Goal: Information Seeking & Learning: Learn about a topic

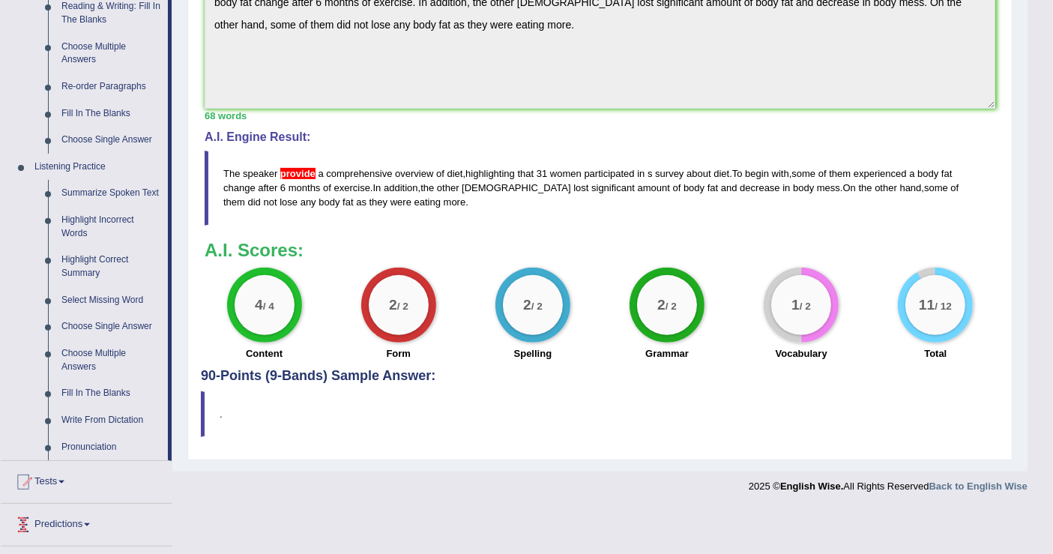
scroll to position [618, 0]
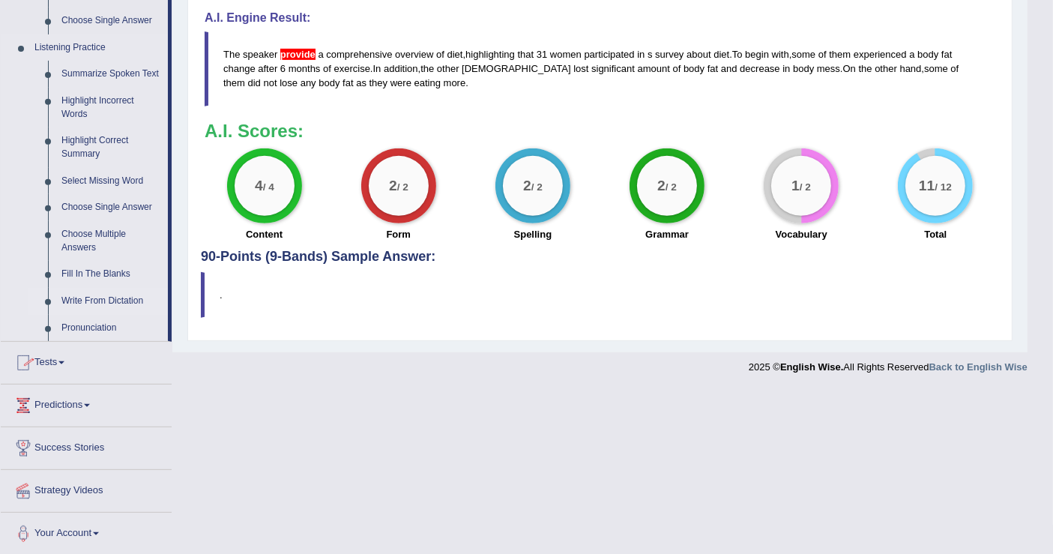
click at [100, 301] on link "Write From Dictation" at bounding box center [111, 301] width 113 height 27
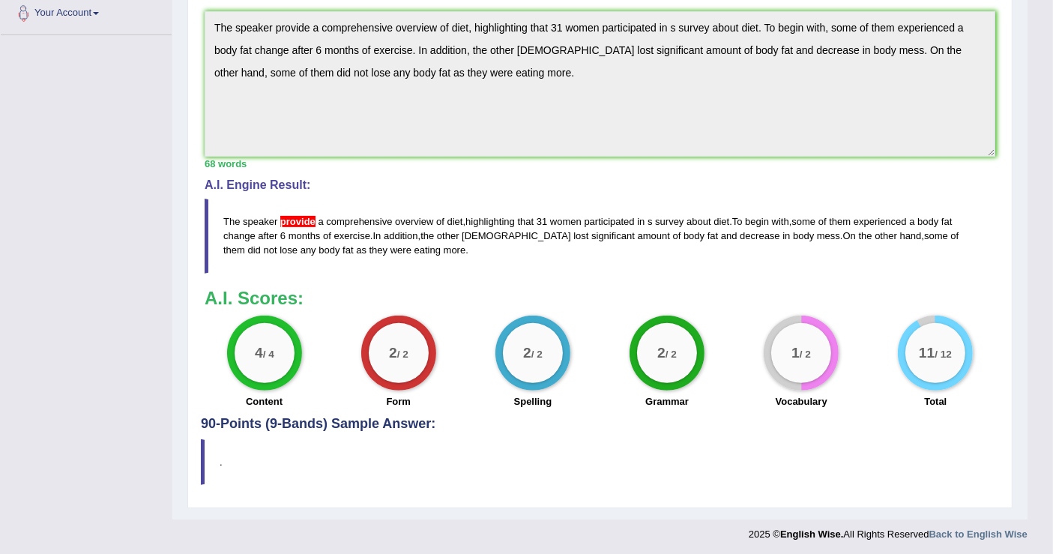
scroll to position [186, 0]
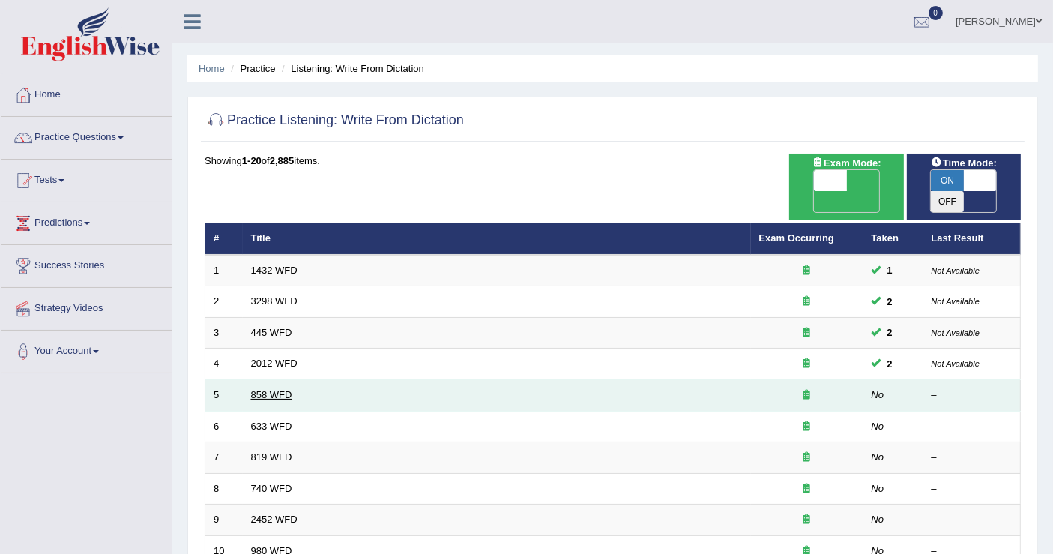
click at [256, 389] on link "858 WFD" at bounding box center [271, 394] width 41 height 11
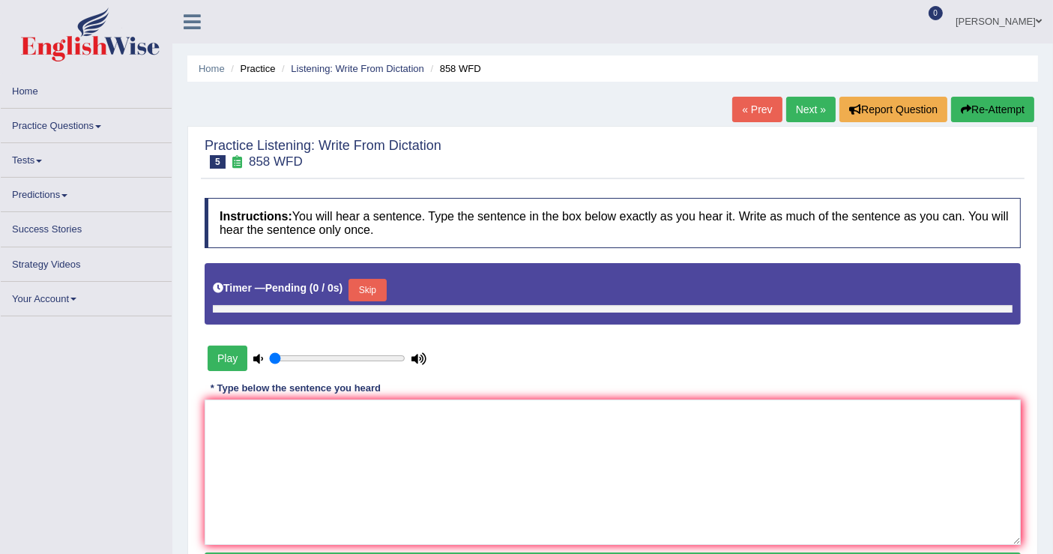
type input "1"
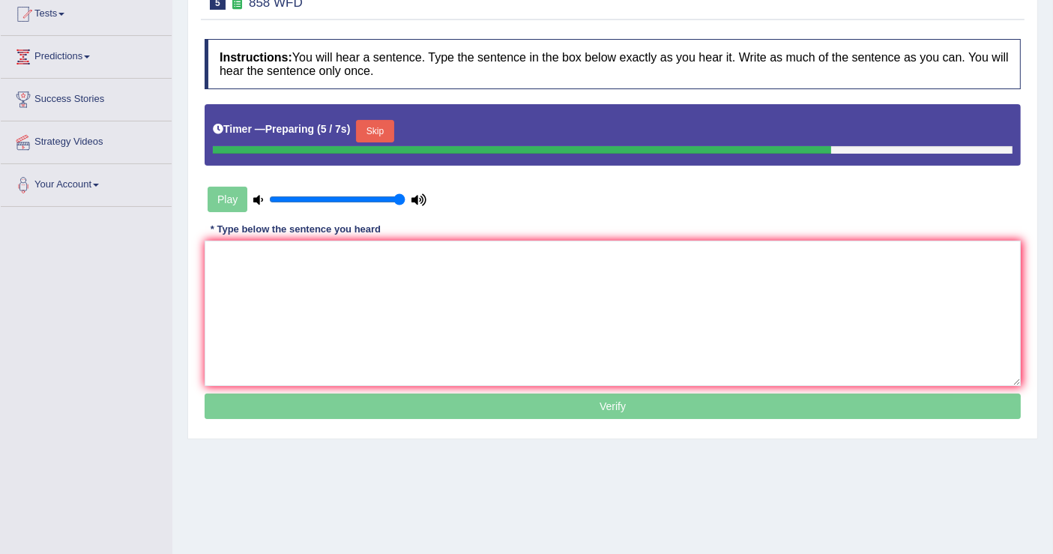
scroll to position [83, 0]
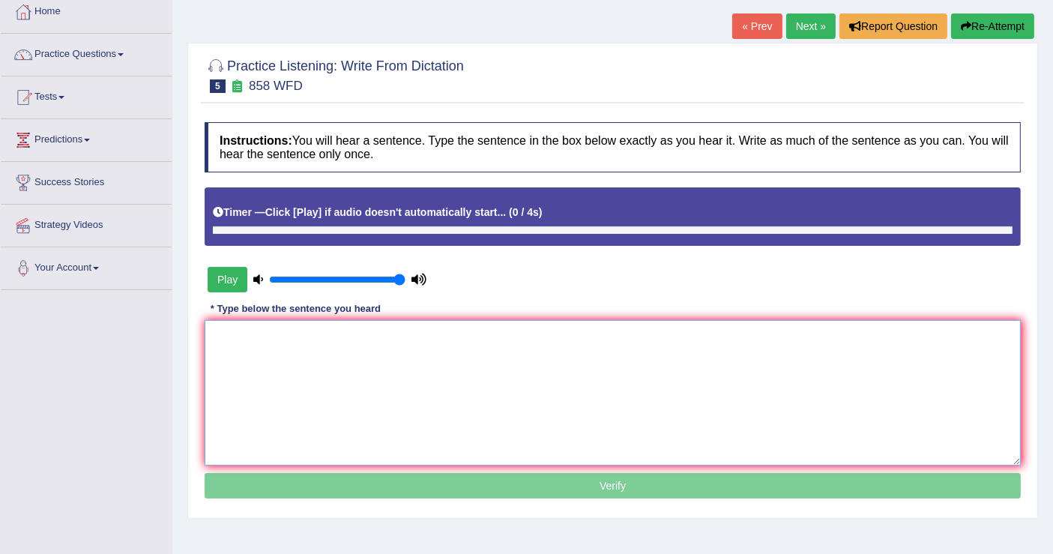
click at [375, 347] on textarea at bounding box center [613, 392] width 816 height 145
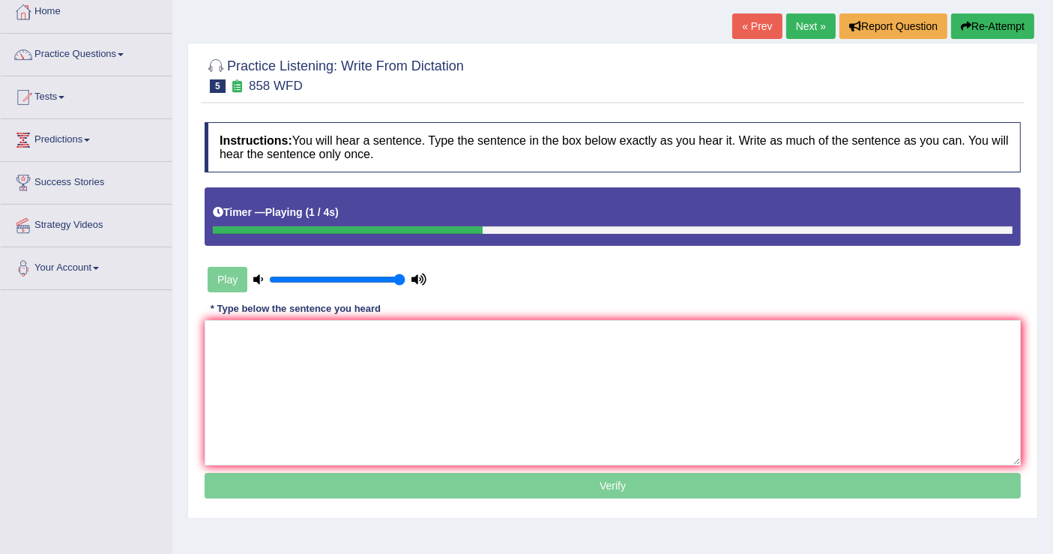
click at [224, 279] on div "Play" at bounding box center [317, 279] width 225 height 37
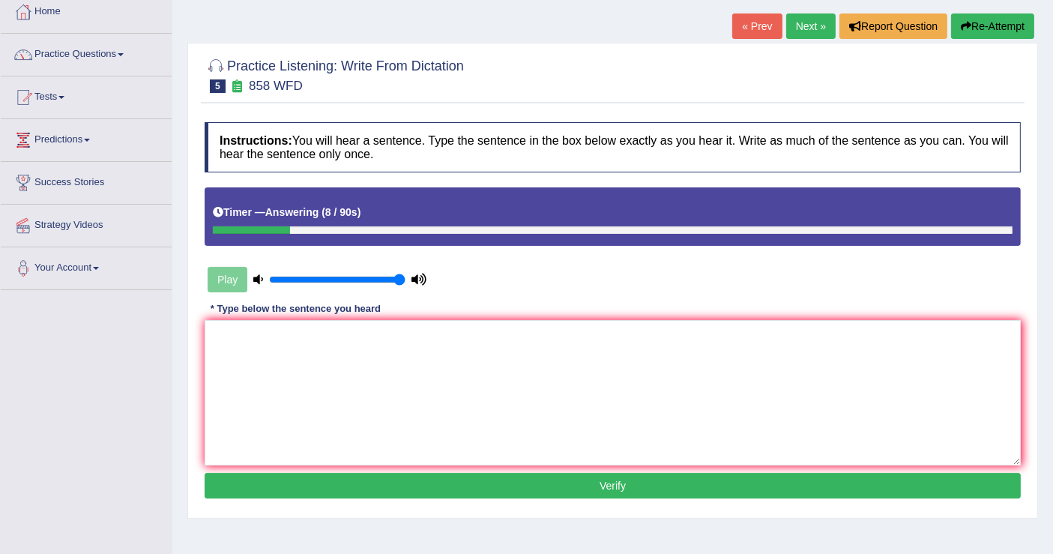
click at [231, 280] on div "Play" at bounding box center [317, 279] width 225 height 37
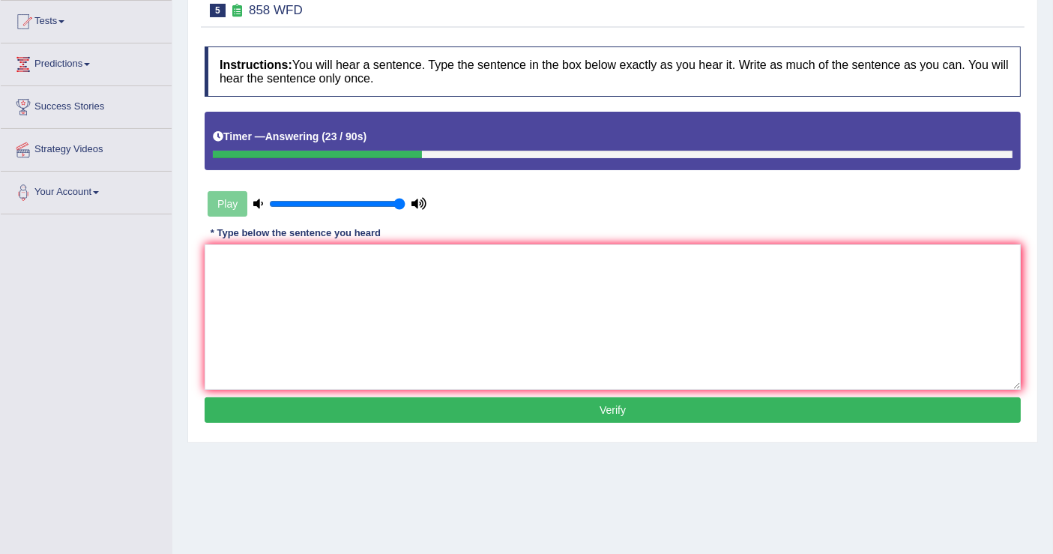
scroll to position [166, 0]
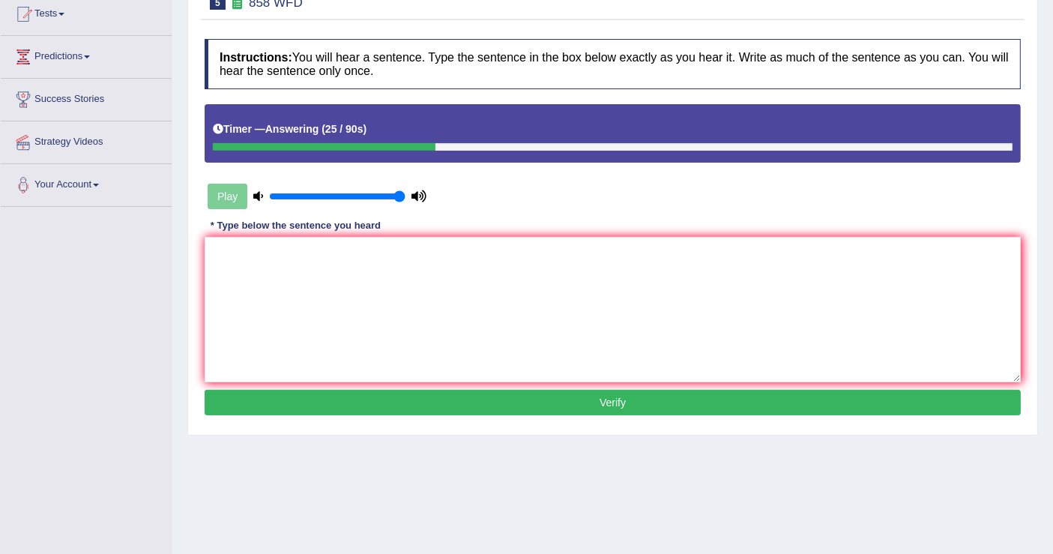
click at [229, 190] on div "Play" at bounding box center [317, 196] width 225 height 37
click at [510, 303] on textarea at bounding box center [613, 309] width 816 height 145
click at [229, 198] on div "Play" at bounding box center [317, 196] width 225 height 37
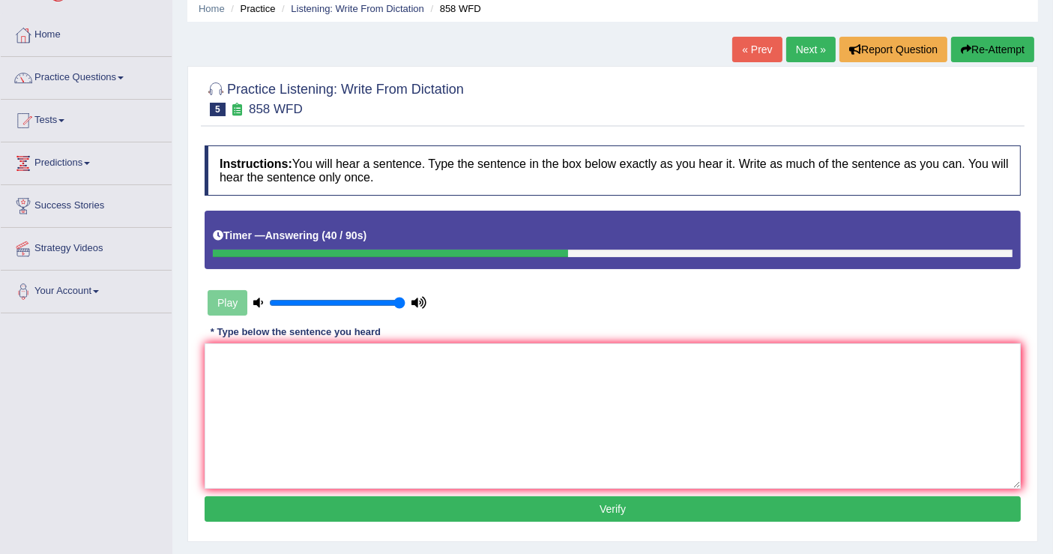
scroll to position [0, 0]
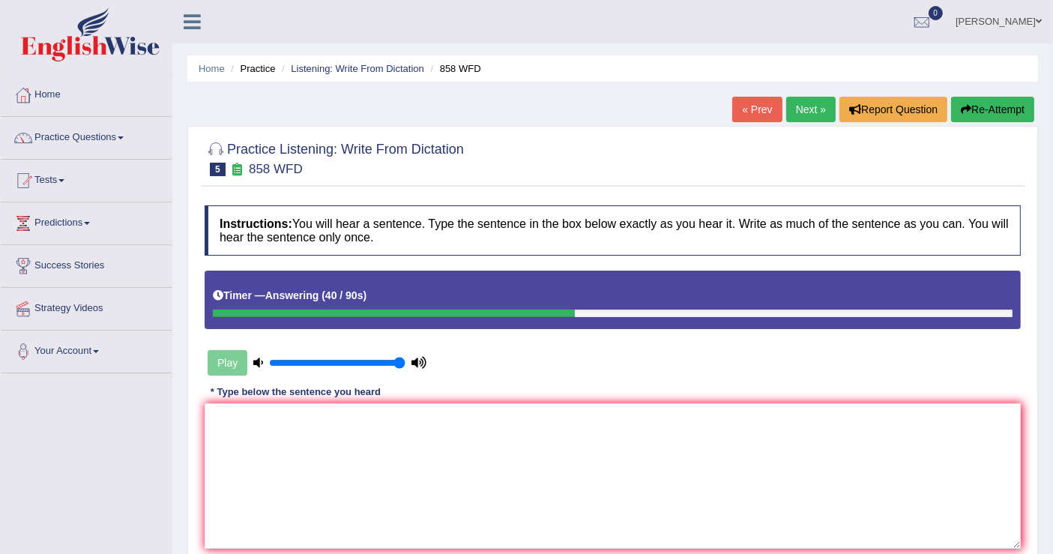
click at [758, 110] on link "« Prev" at bounding box center [756, 109] width 49 height 25
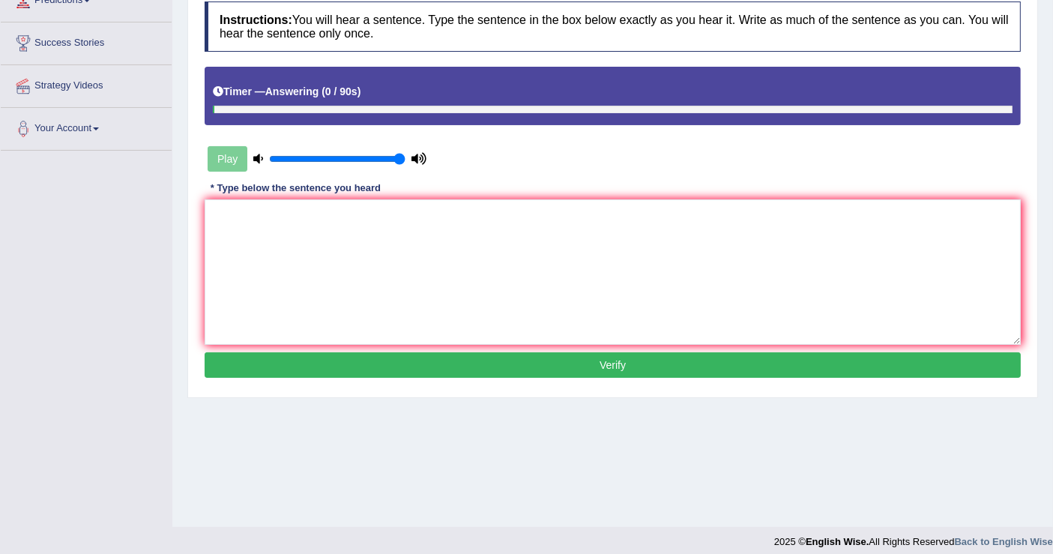
scroll to position [232, 0]
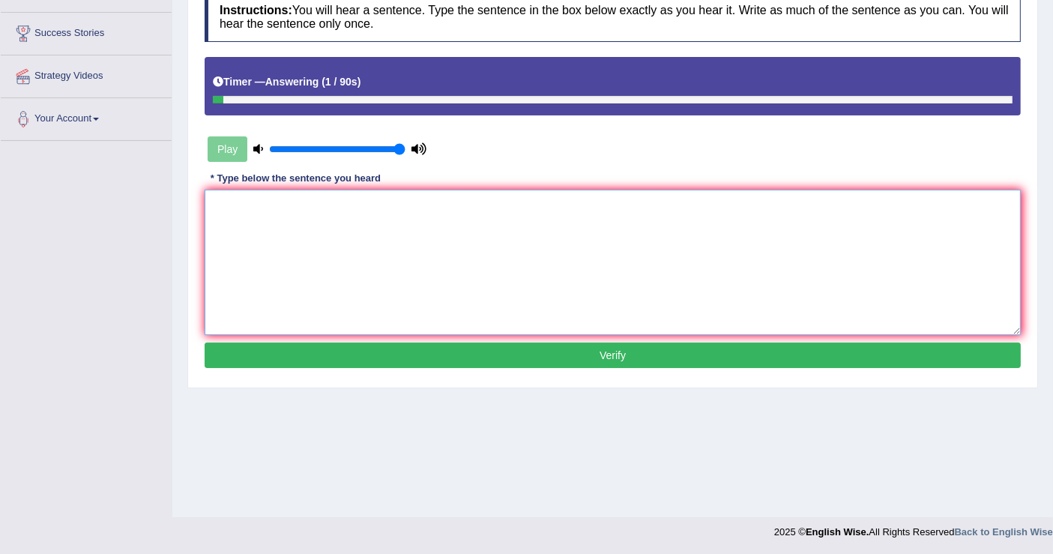
click at [336, 215] on textarea at bounding box center [613, 262] width 816 height 145
click at [220, 199] on textarea "there is a greate deal of debate on this topic." at bounding box center [613, 262] width 816 height 145
type textarea "There is a greate deal of debate on this topic."
click at [590, 350] on button "Verify" at bounding box center [613, 355] width 816 height 25
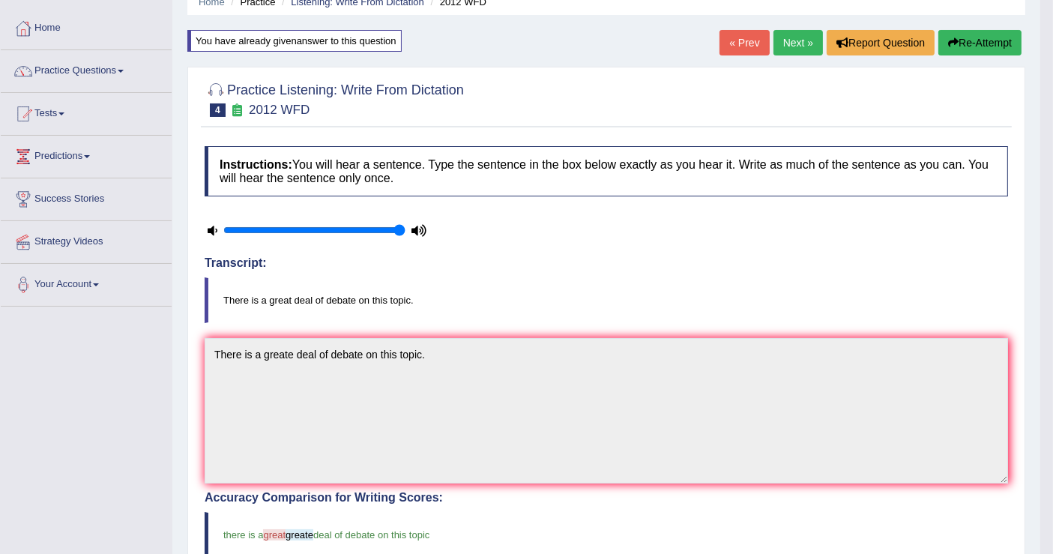
scroll to position [0, 0]
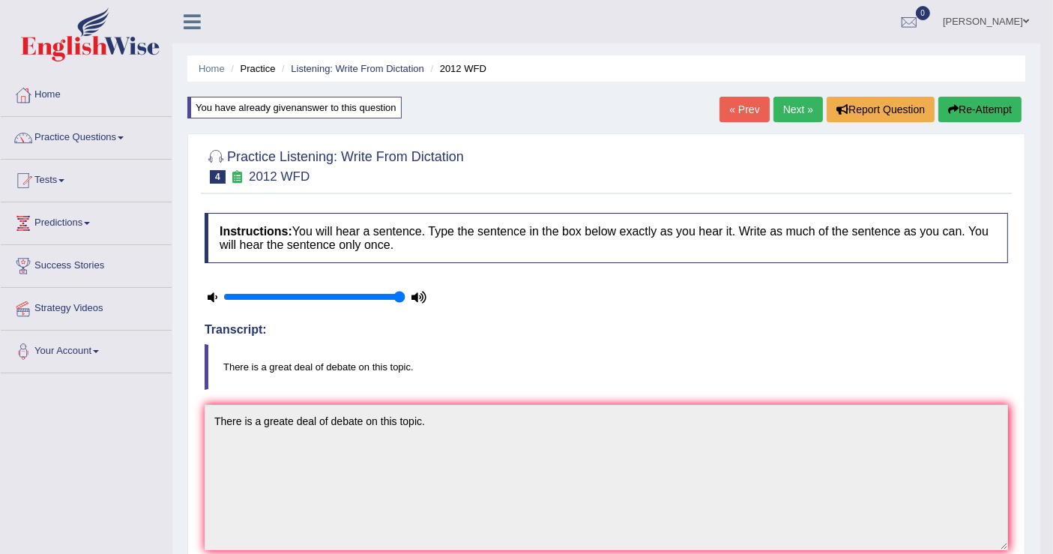
click at [798, 104] on link "Next »" at bounding box center [798, 109] width 49 height 25
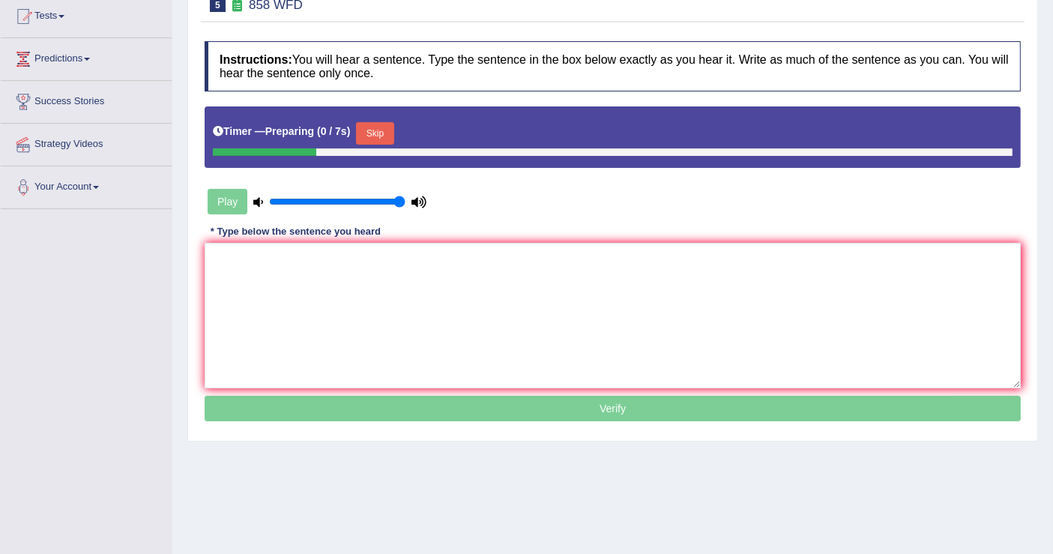
scroll to position [166, 0]
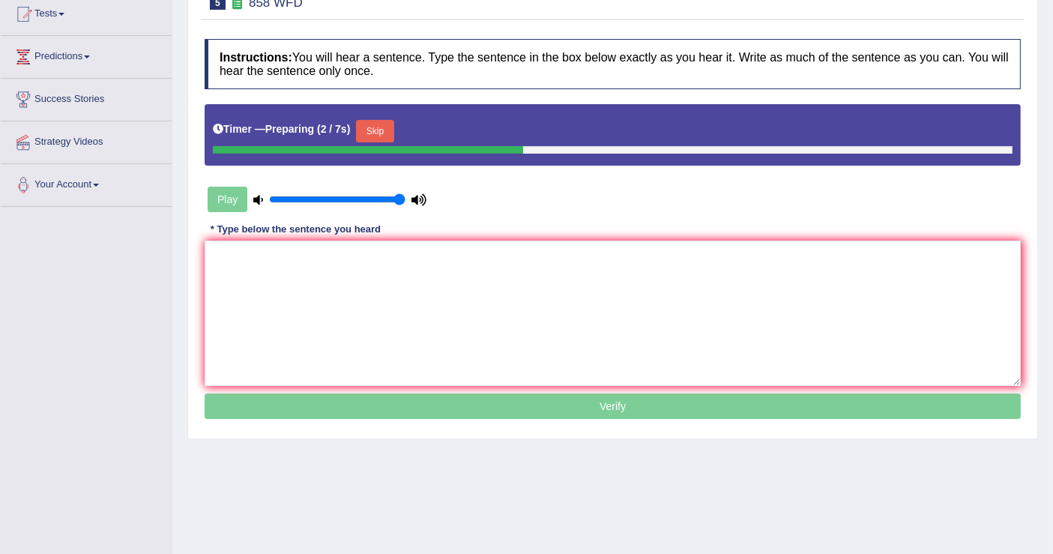
click at [225, 197] on div "Play" at bounding box center [317, 199] width 225 height 37
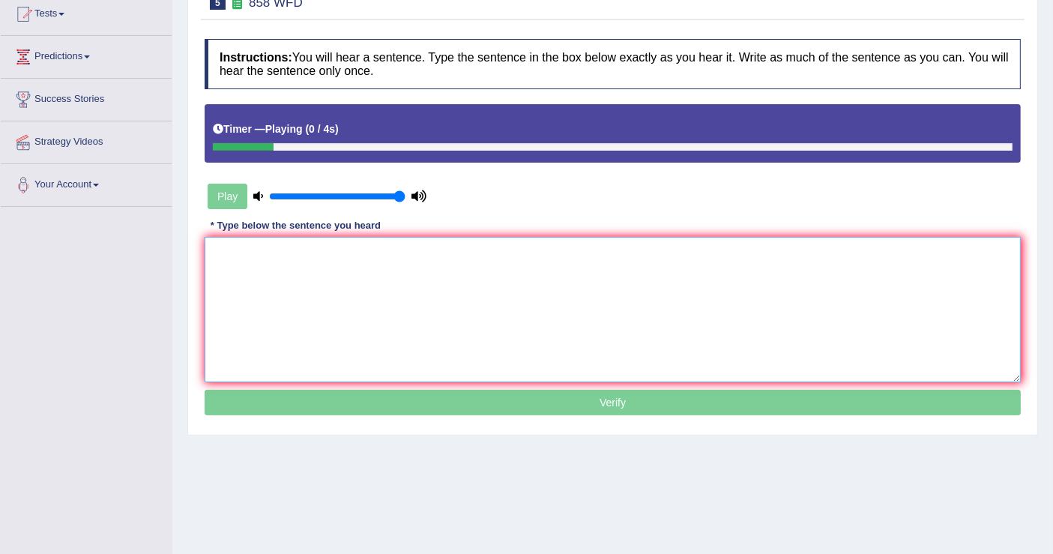
click at [363, 271] on textarea at bounding box center [613, 309] width 816 height 145
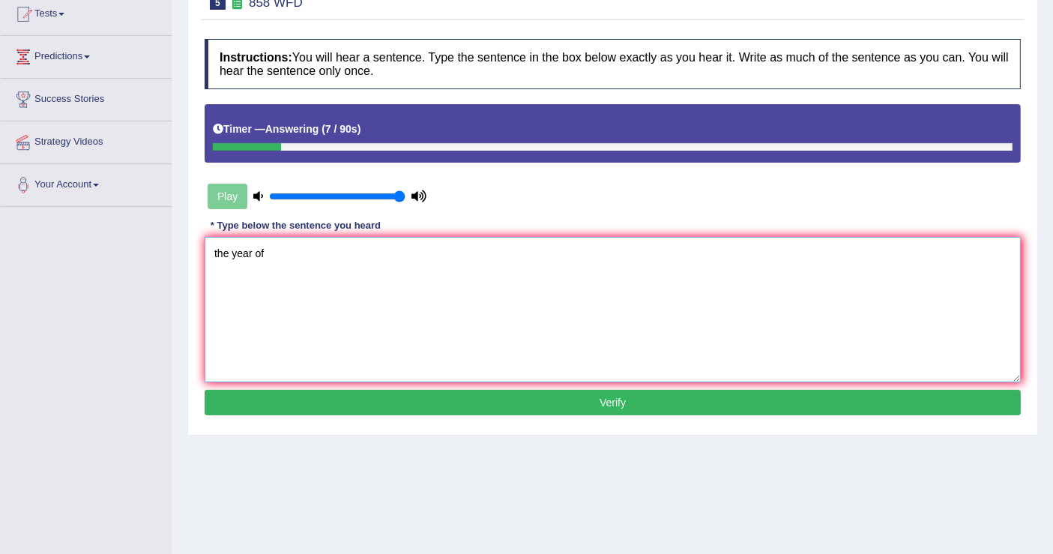
type textarea "the year of"
click at [220, 195] on div "Play" at bounding box center [317, 196] width 225 height 37
click at [275, 250] on textarea "the year of" at bounding box center [613, 309] width 816 height 145
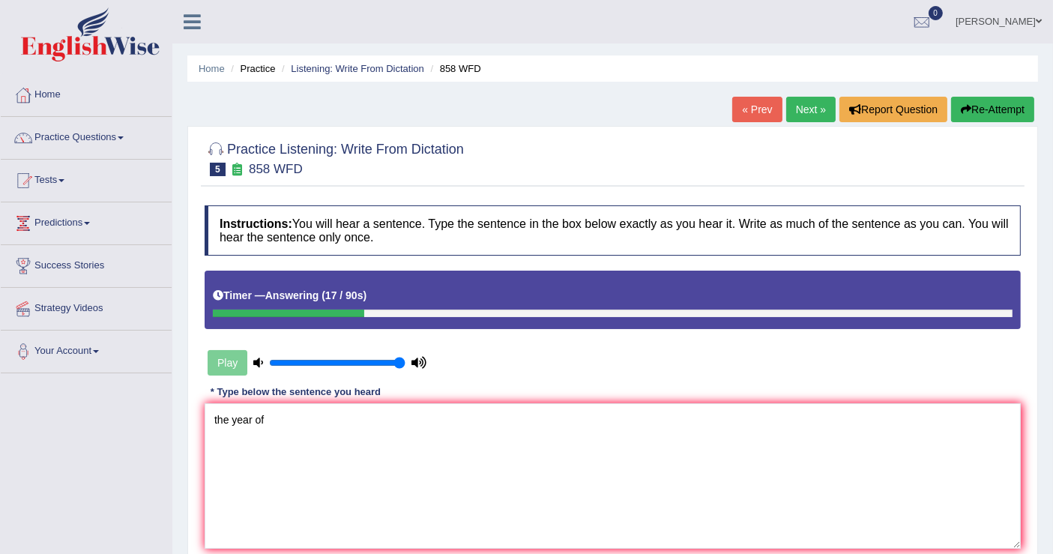
click at [751, 103] on link "« Prev" at bounding box center [756, 109] width 49 height 25
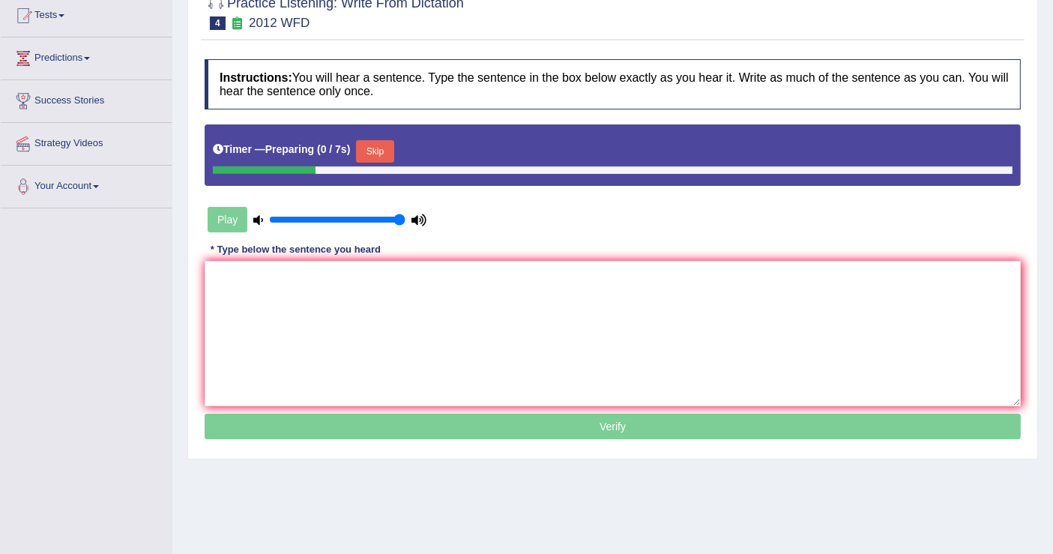
scroll to position [166, 0]
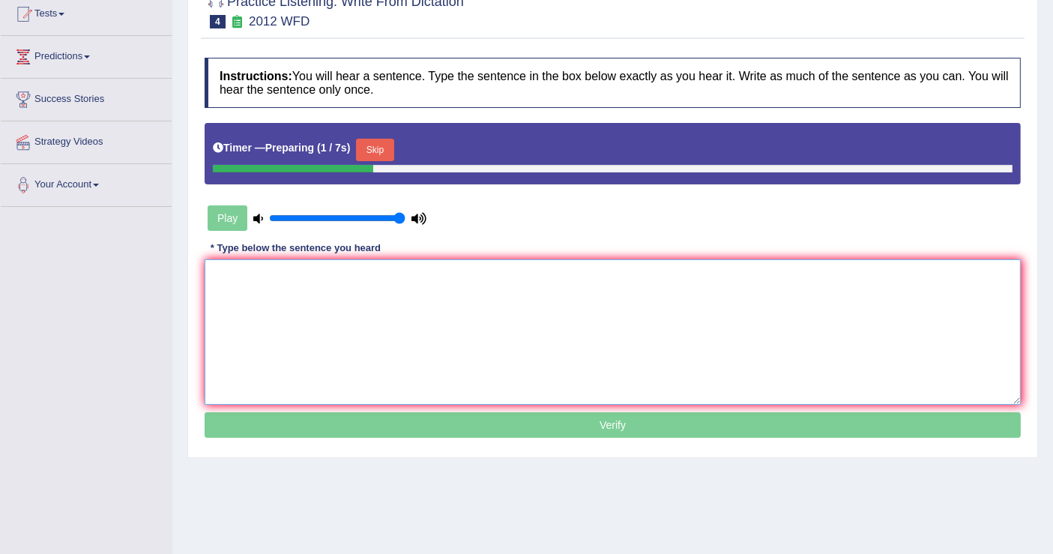
click at [472, 275] on textarea at bounding box center [613, 331] width 816 height 145
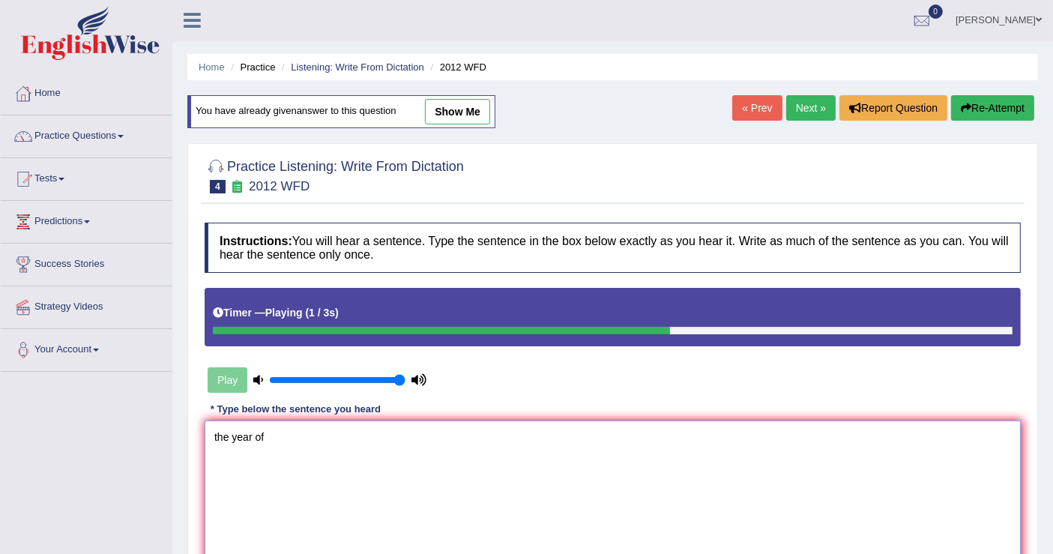
scroll to position [0, 0]
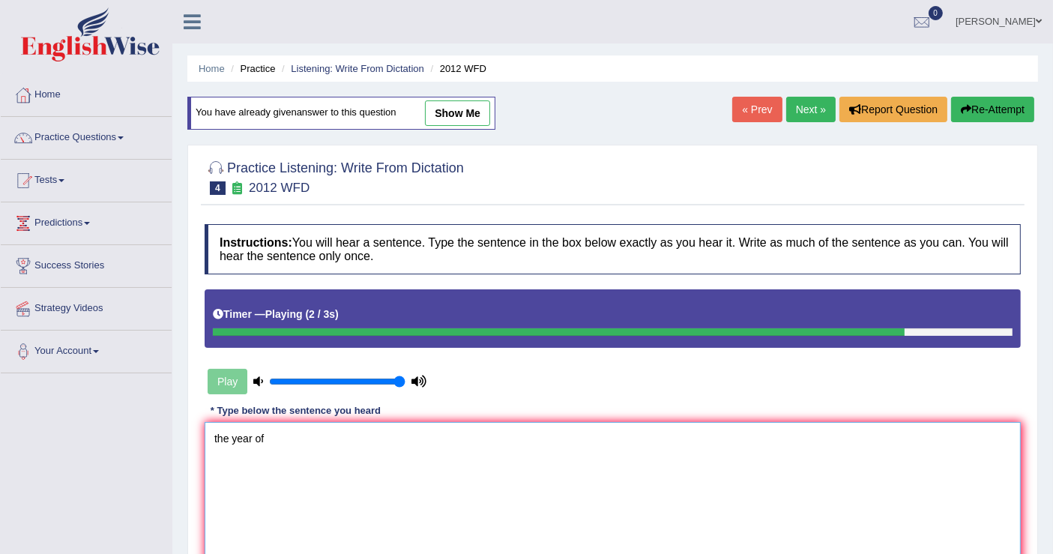
type textarea "the year of"
click at [816, 105] on link "Next »" at bounding box center [810, 109] width 49 height 25
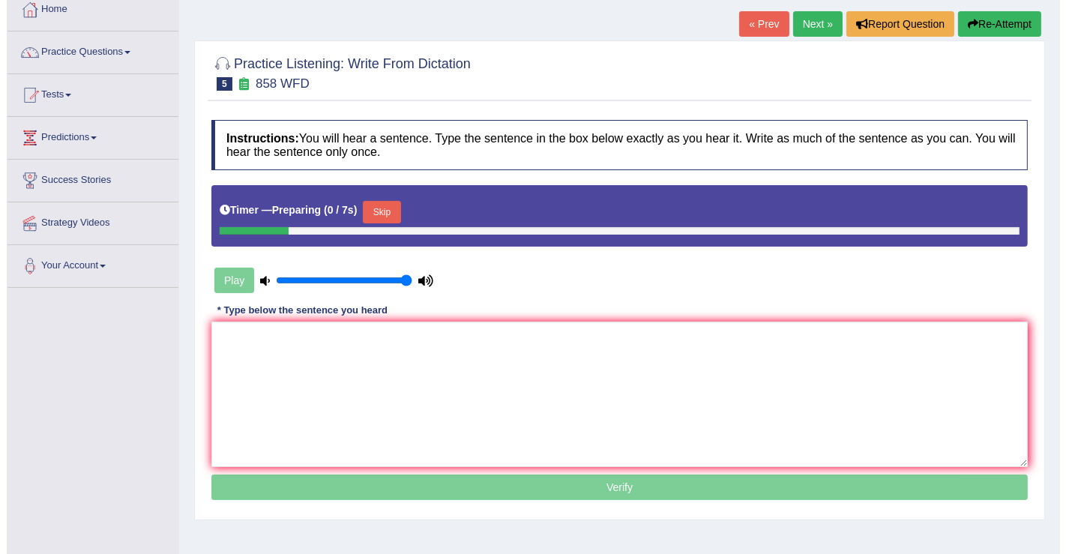
scroll to position [166, 0]
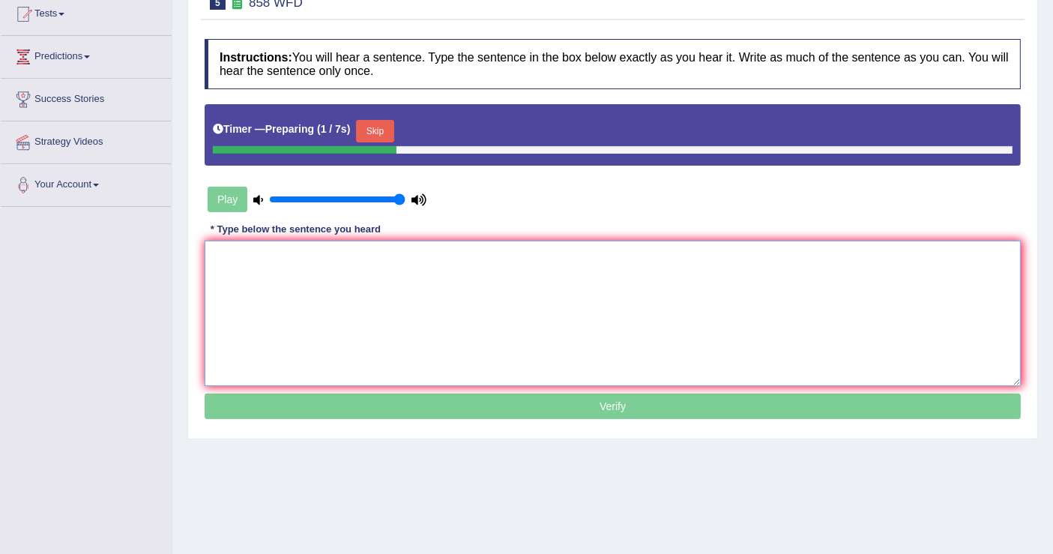
click at [370, 262] on textarea at bounding box center [613, 313] width 816 height 145
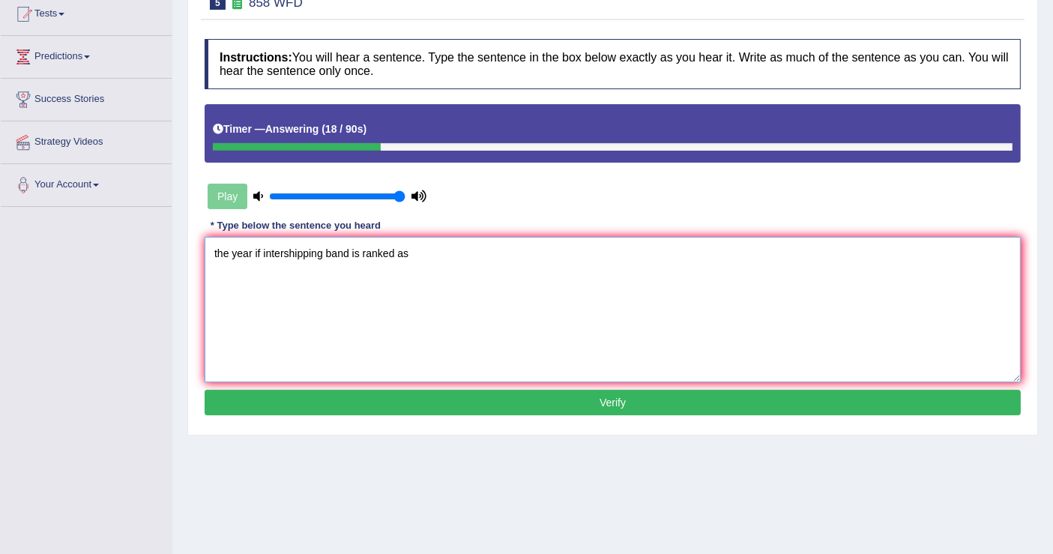
type textarea "the year if intershipping band is ranked as"
click at [612, 400] on button "Verify" at bounding box center [613, 402] width 816 height 25
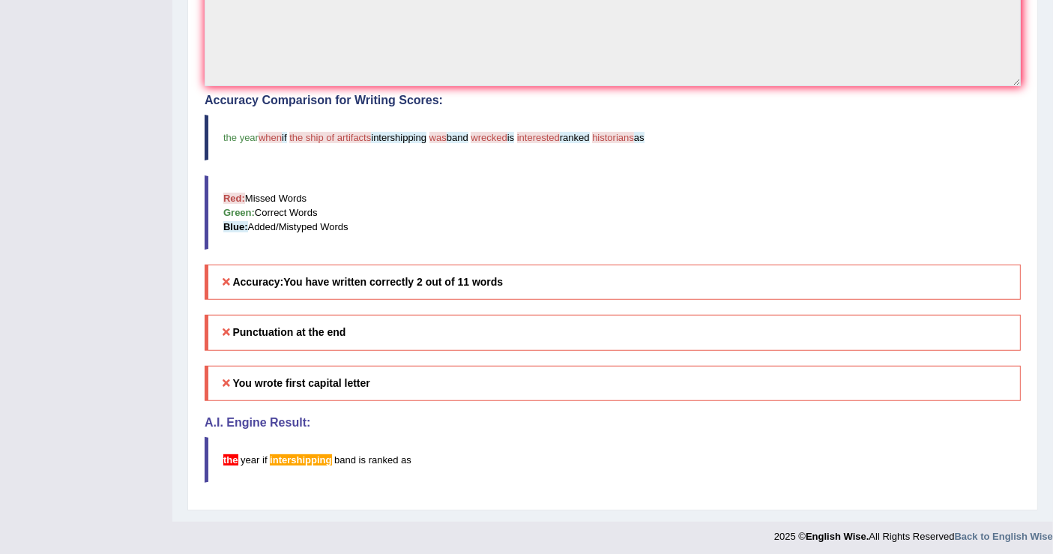
scroll to position [0, 0]
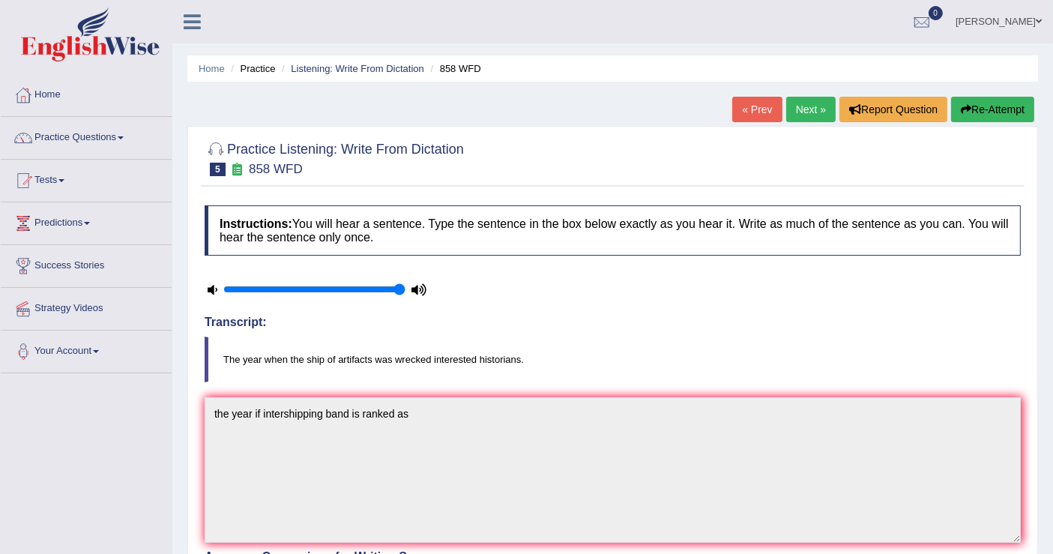
click at [805, 104] on link "Next »" at bounding box center [810, 109] width 49 height 25
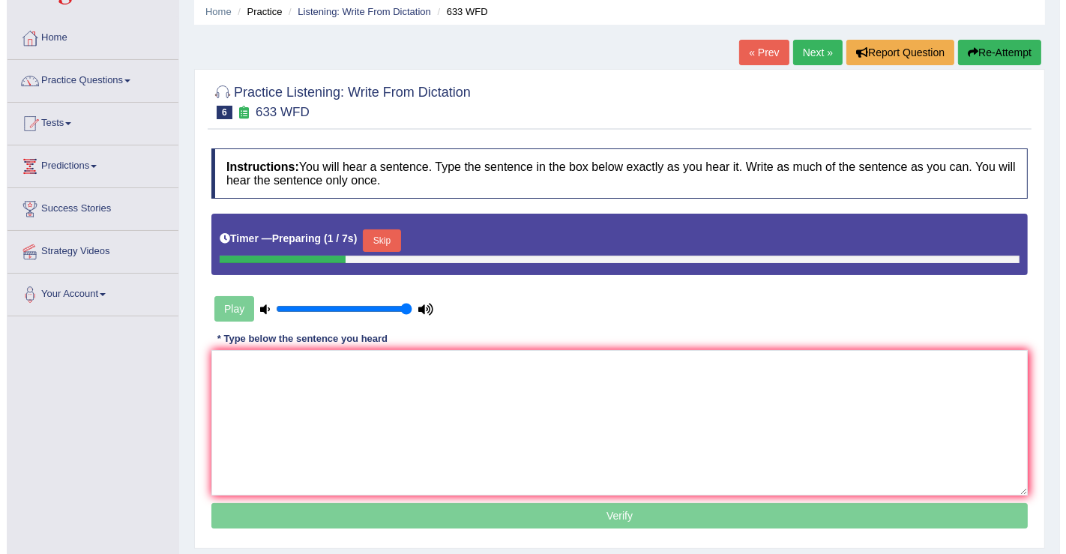
scroll to position [83, 0]
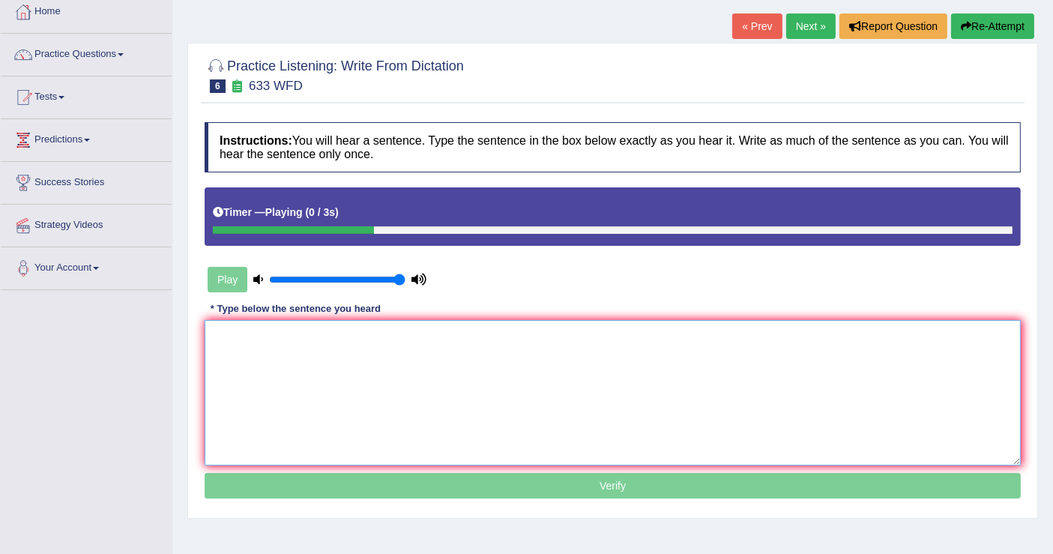
click at [496, 343] on textarea at bounding box center [613, 392] width 816 height 145
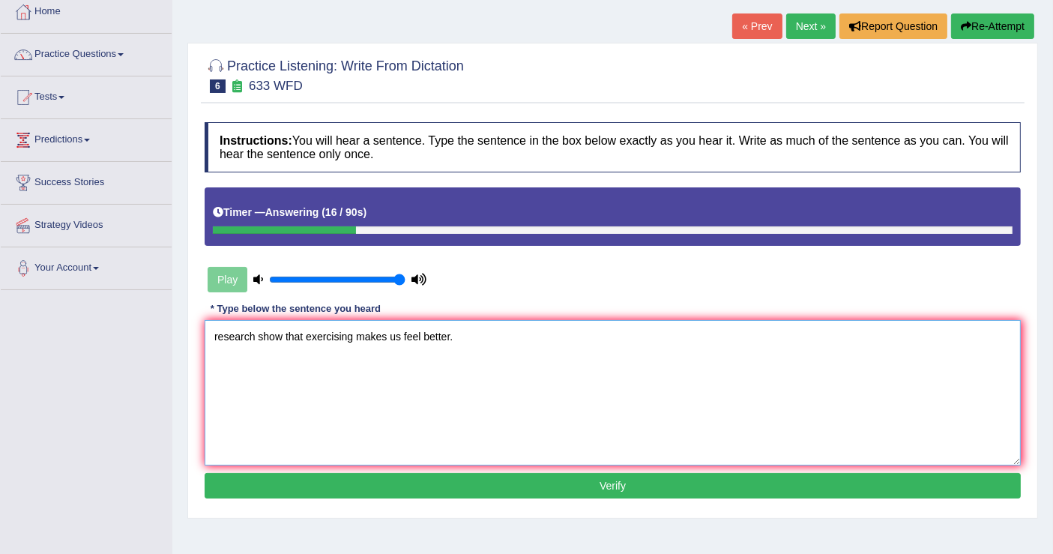
click at [219, 334] on textarea "research show that exercising makes us feel better." at bounding box center [613, 392] width 816 height 145
click at [285, 333] on textarea "Research show that exercising makes us feel better." at bounding box center [613, 392] width 816 height 145
click at [466, 335] on textarea "Research shows that exercising makes us feel better." at bounding box center [613, 392] width 816 height 145
type textarea "Research shows that exercising makes us feel better."
click at [495, 484] on button "Verify" at bounding box center [613, 485] width 816 height 25
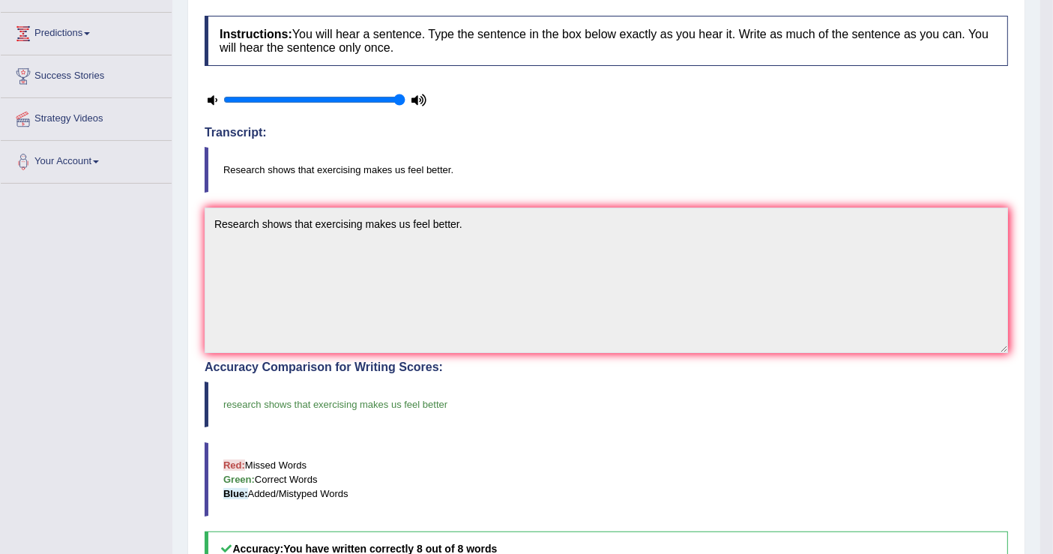
scroll to position [0, 0]
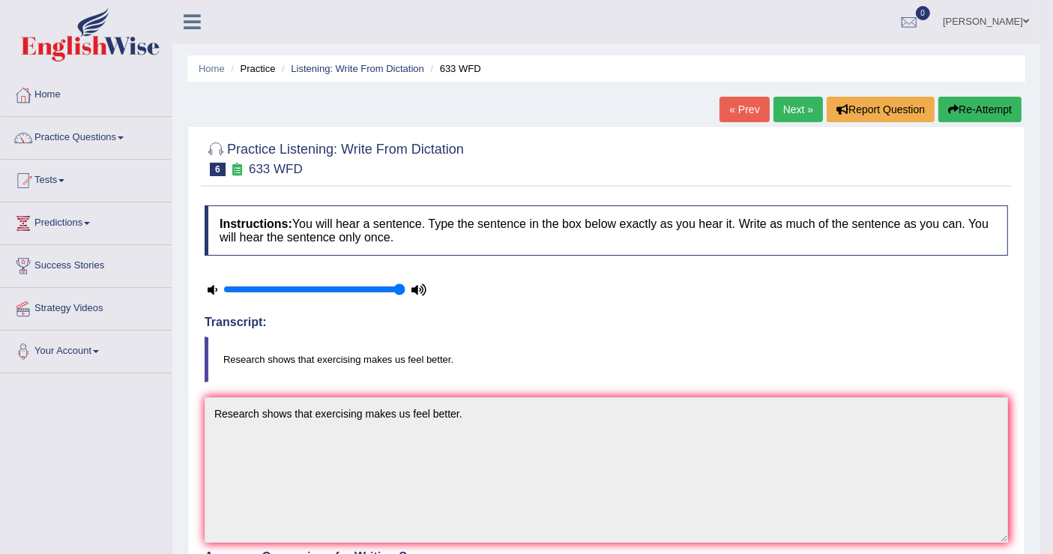
click at [787, 109] on link "Next »" at bounding box center [798, 109] width 49 height 25
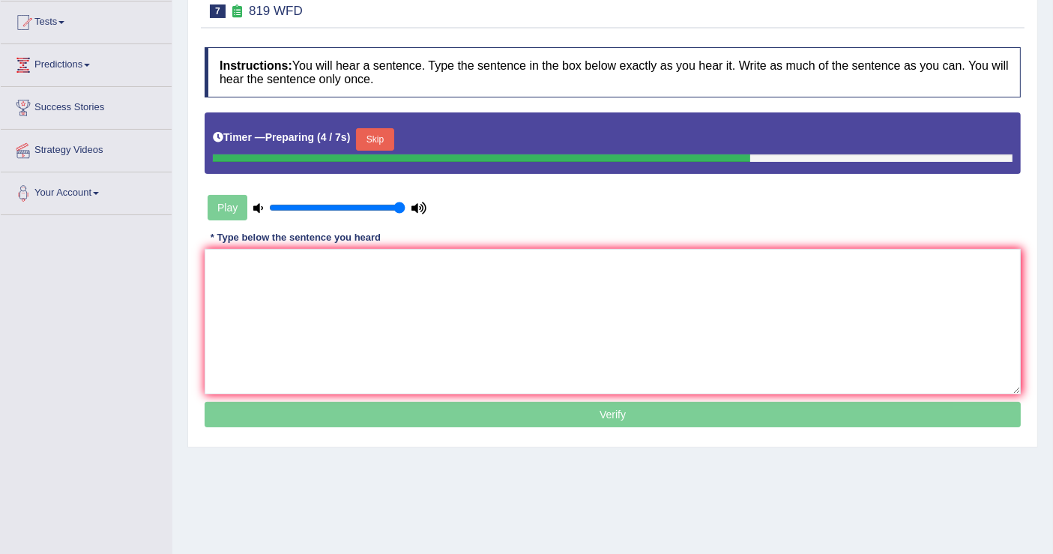
scroll to position [166, 0]
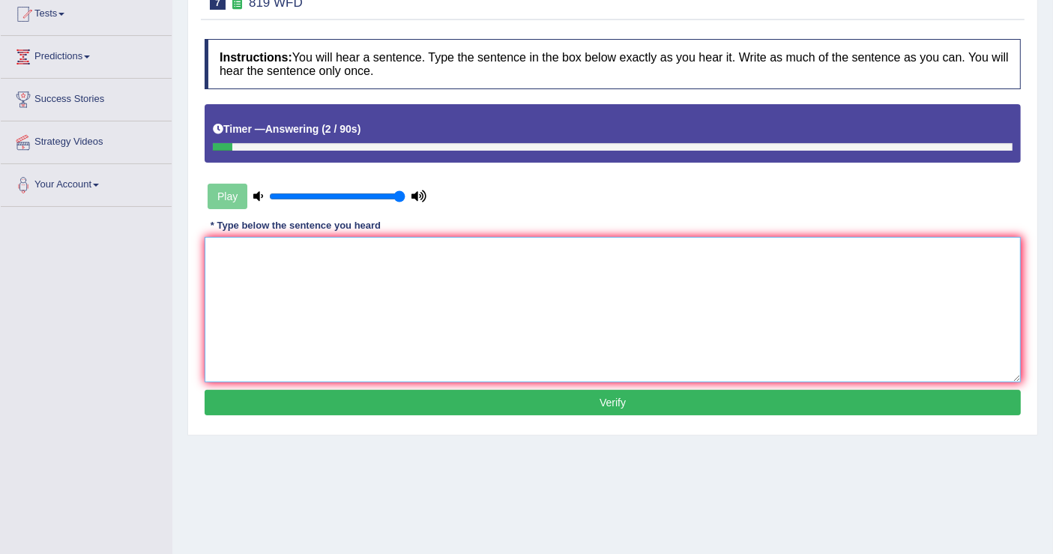
click at [413, 260] on textarea at bounding box center [613, 309] width 816 height 145
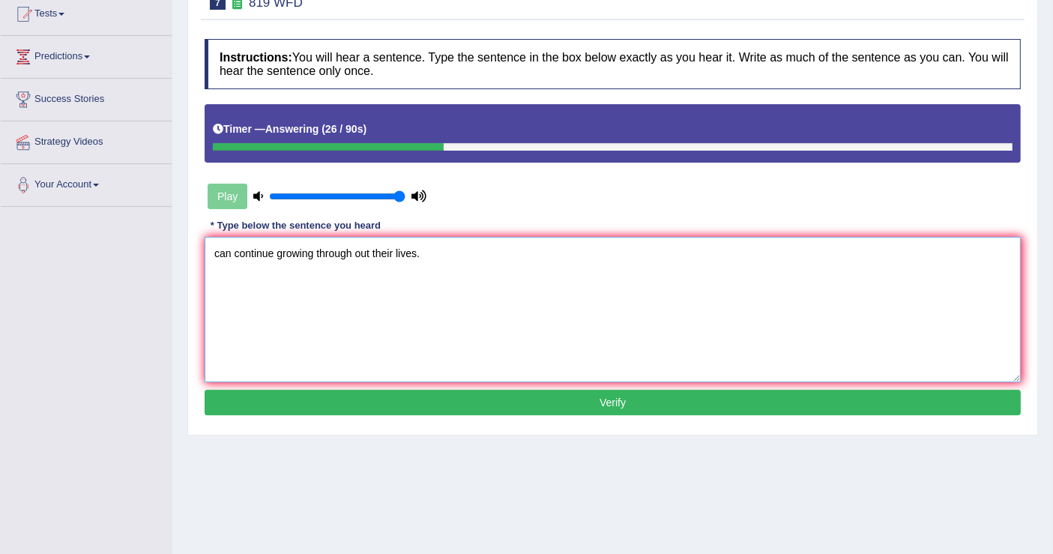
type textarea "can continue growing through out their lives."
click at [610, 401] on button "Verify" at bounding box center [613, 402] width 816 height 25
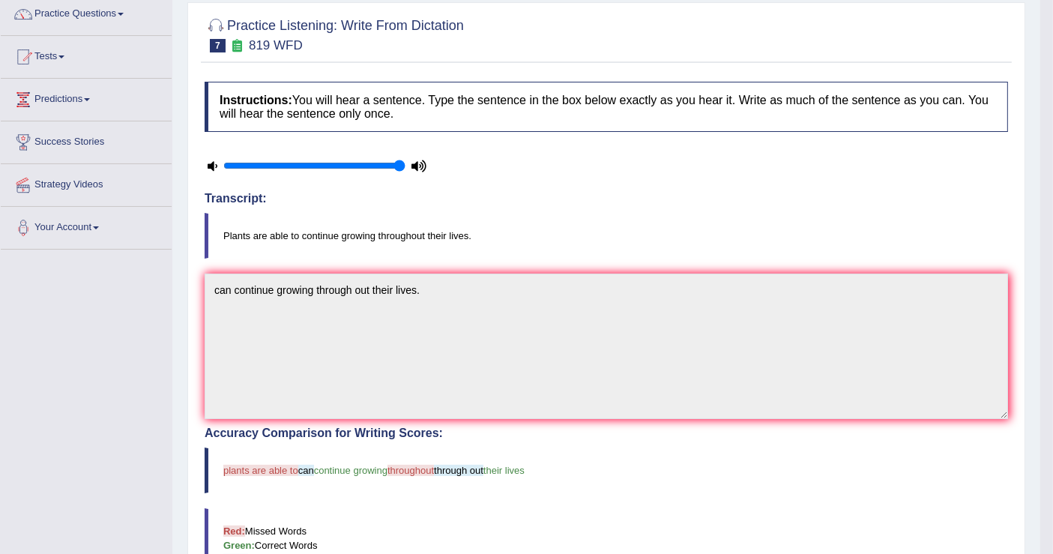
scroll to position [0, 0]
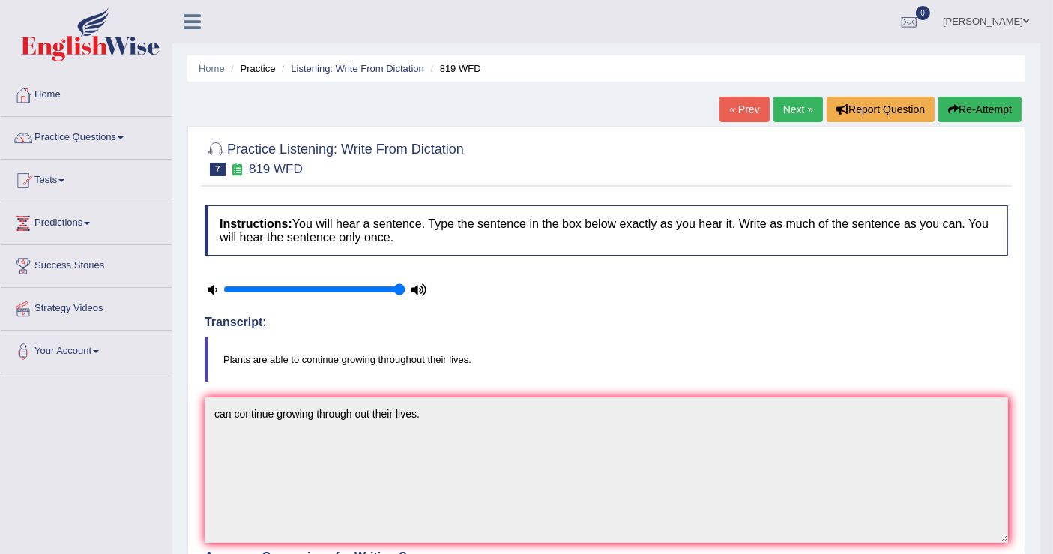
click at [792, 111] on link "Next »" at bounding box center [798, 109] width 49 height 25
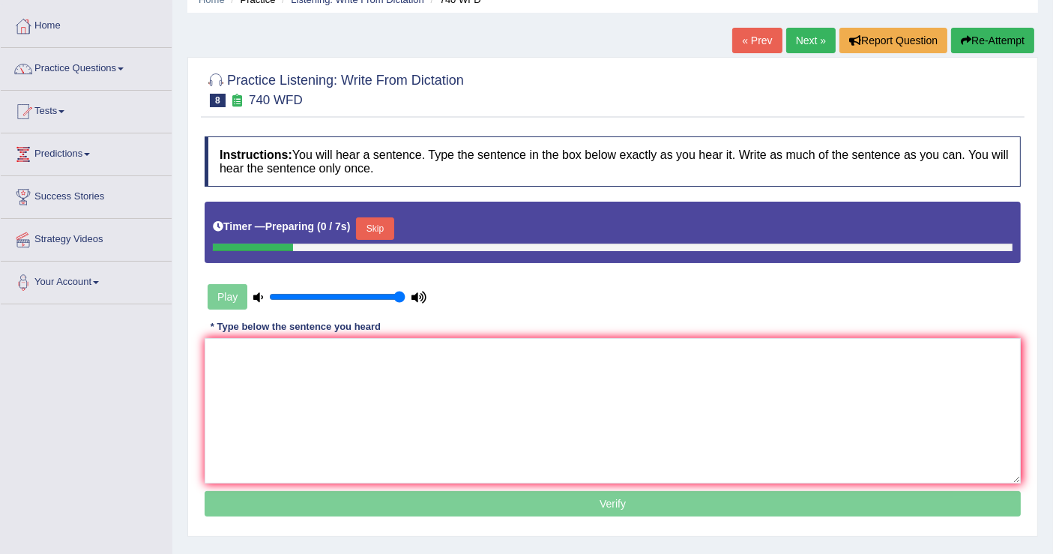
scroll to position [166, 0]
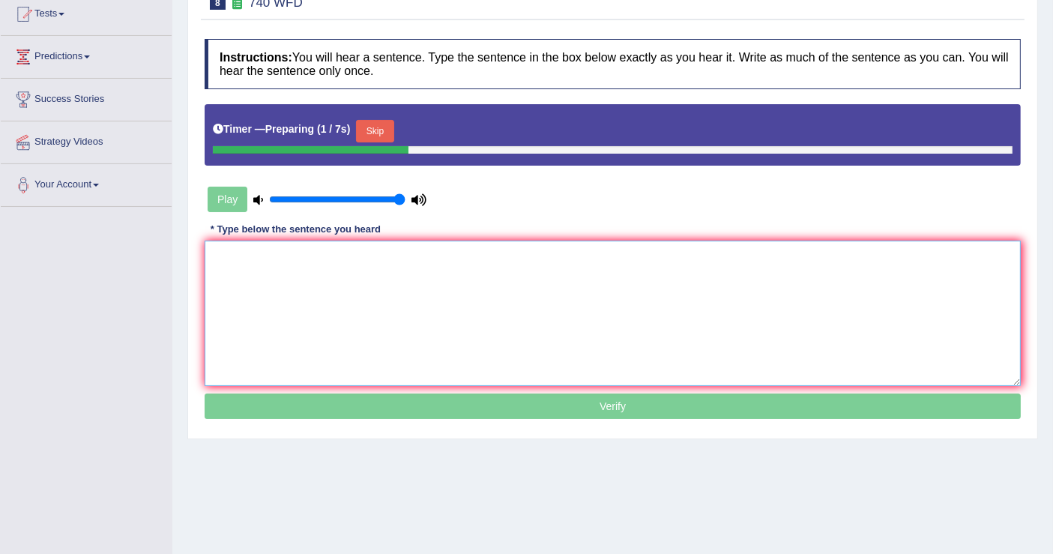
click at [411, 264] on textarea at bounding box center [613, 313] width 816 height 145
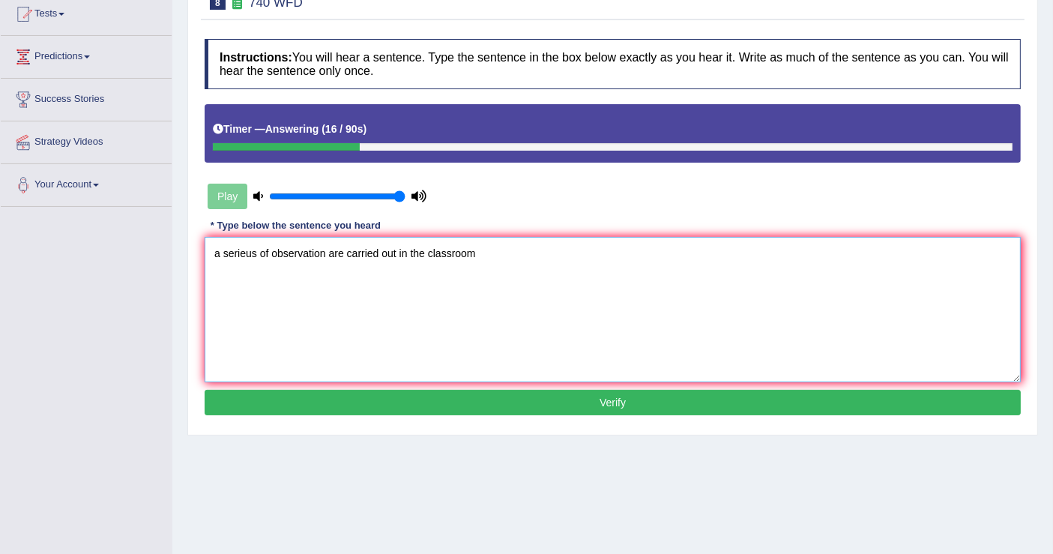
click at [218, 253] on textarea "a serieus of observation are carried out in the classroom" at bounding box center [613, 309] width 816 height 145
click at [475, 252] on textarea "A serieus of observation are carried out in the classroom" at bounding box center [613, 309] width 816 height 145
type textarea "A serieus of observation are carried out in the classroom."
click at [613, 401] on button "Verify" at bounding box center [613, 402] width 816 height 25
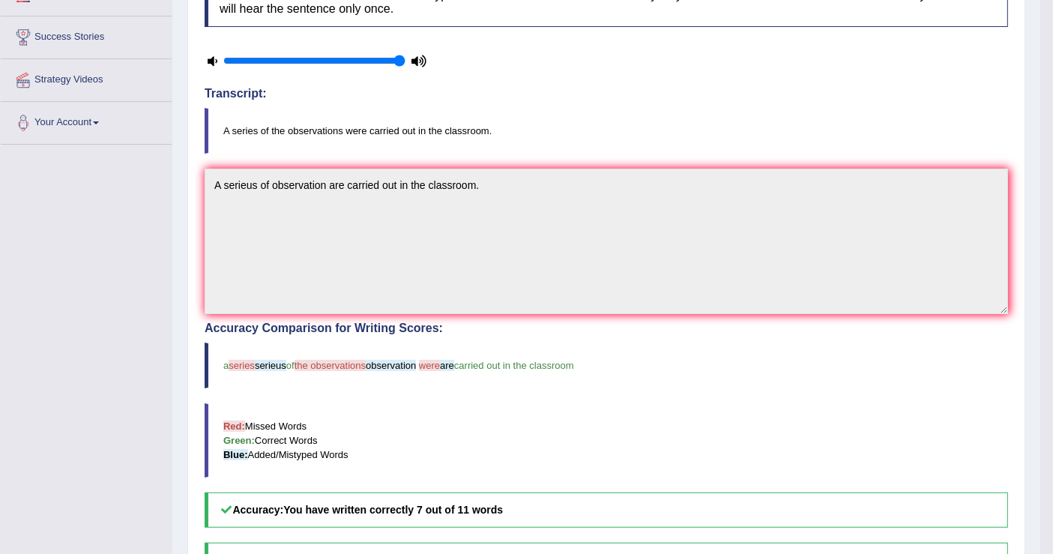
scroll to position [0, 0]
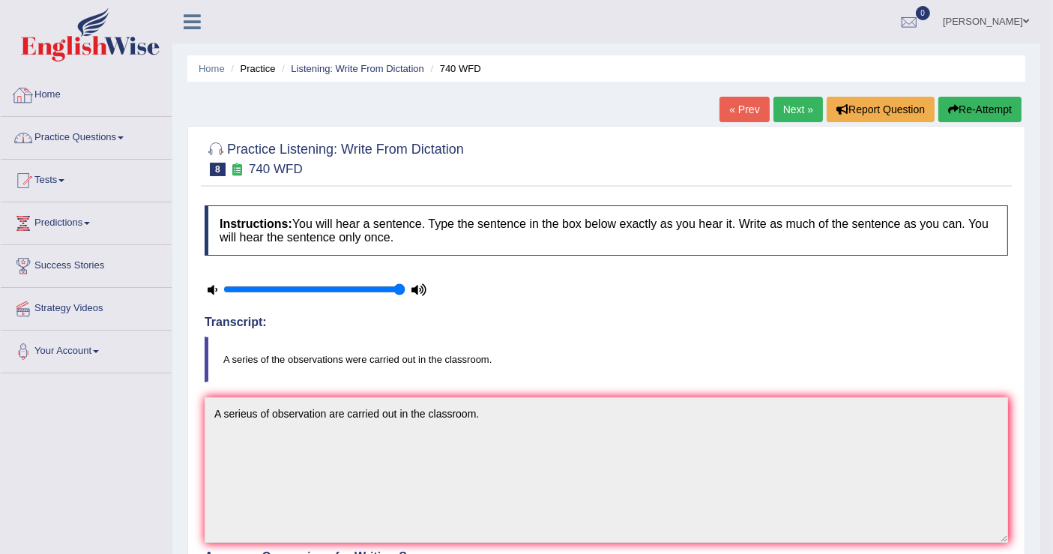
click at [81, 132] on link "Practice Questions" at bounding box center [86, 135] width 171 height 37
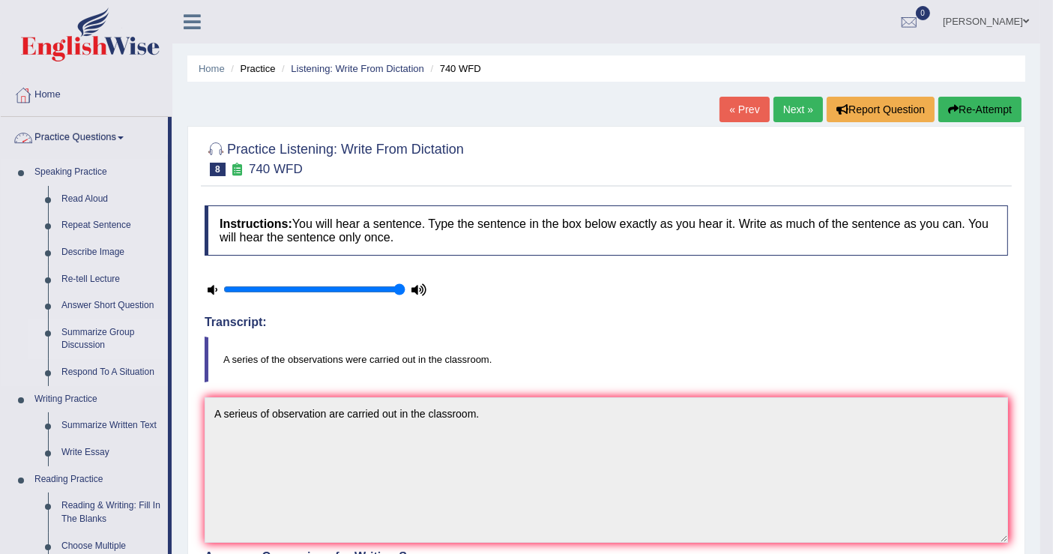
scroll to position [582, 0]
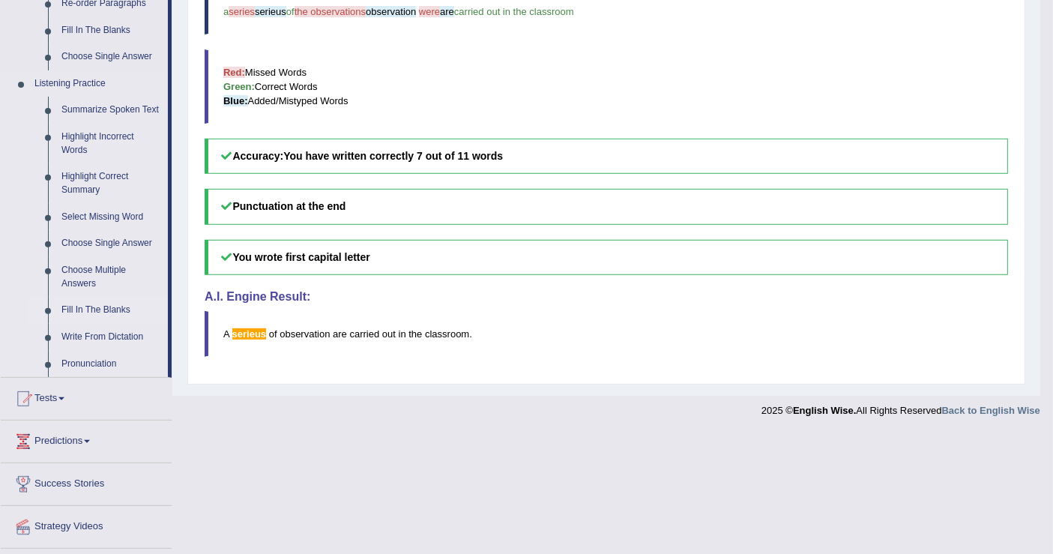
click at [88, 307] on link "Fill In The Blanks" at bounding box center [111, 310] width 113 height 27
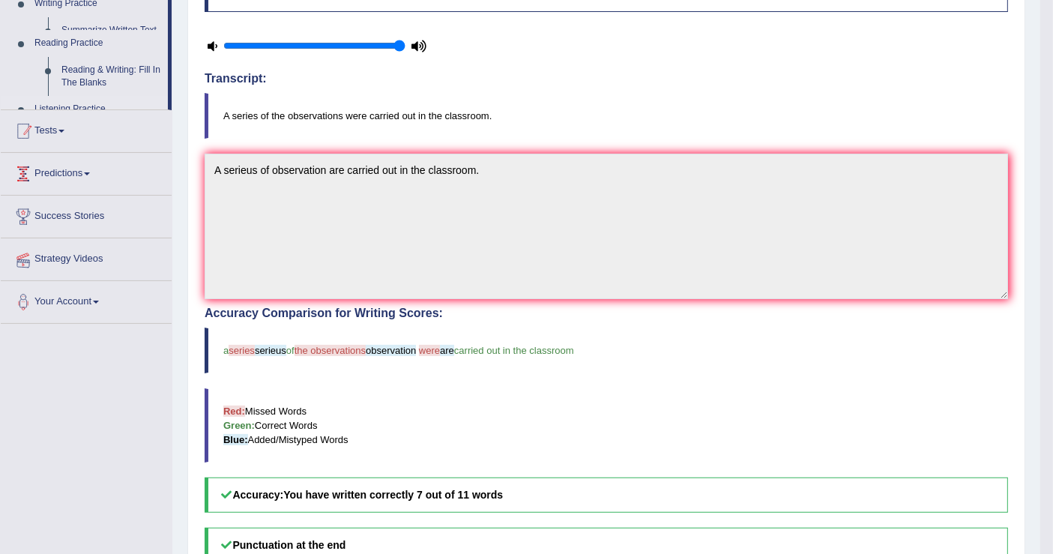
scroll to position [178, 0]
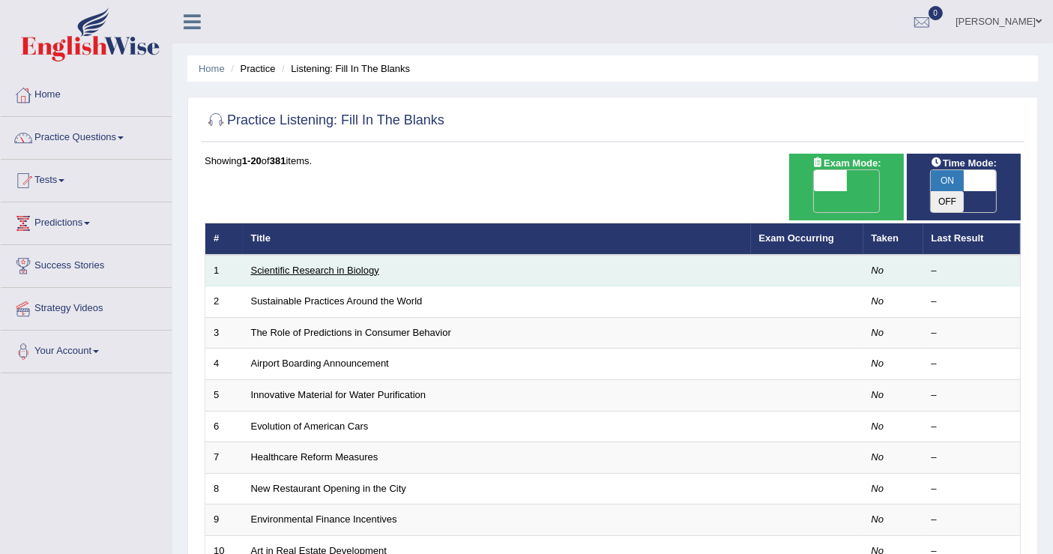
click at [314, 265] on link "Scientific Research in Biology" at bounding box center [315, 270] width 128 height 11
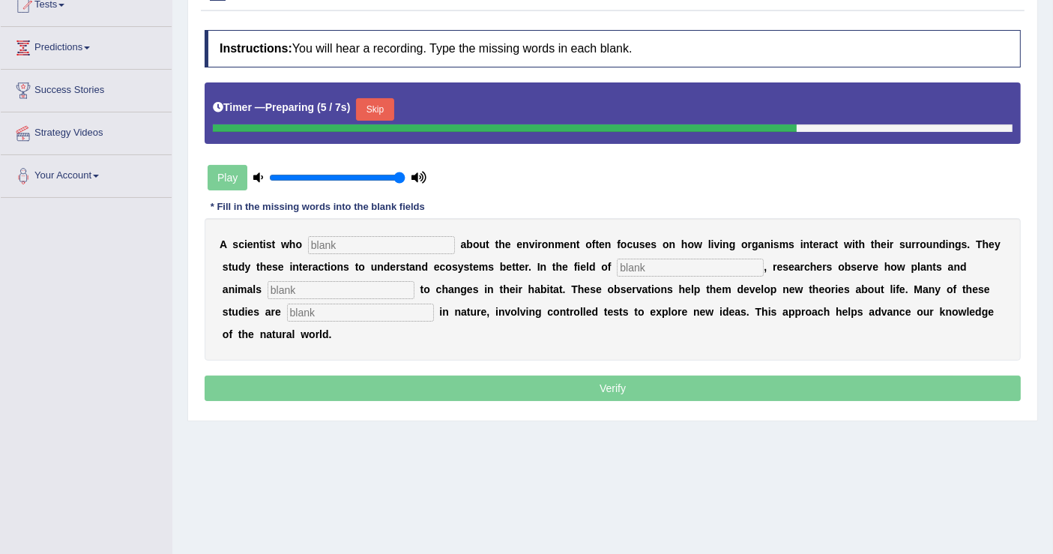
scroll to position [149, 0]
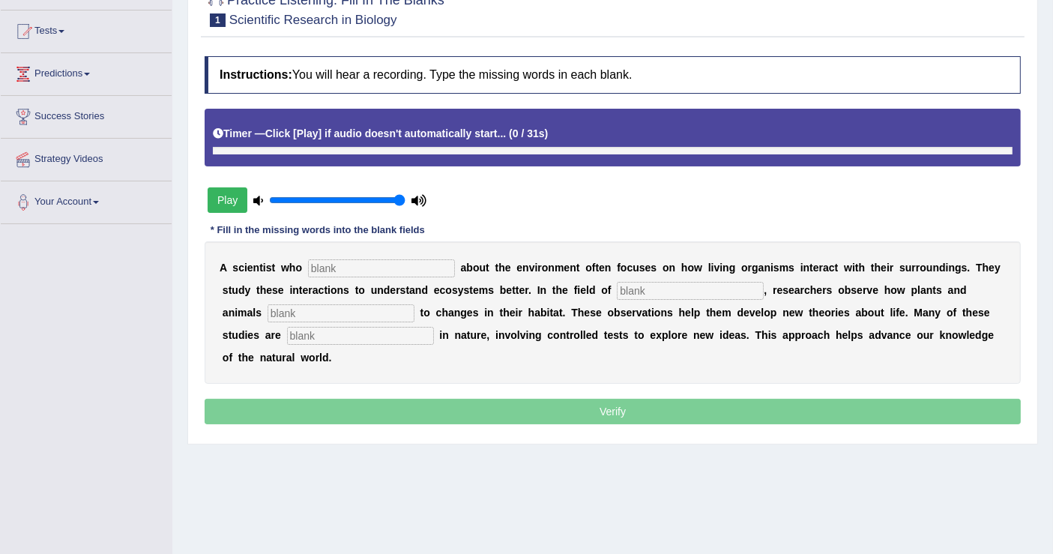
click at [369, 268] on input "text" at bounding box center [381, 268] width 147 height 18
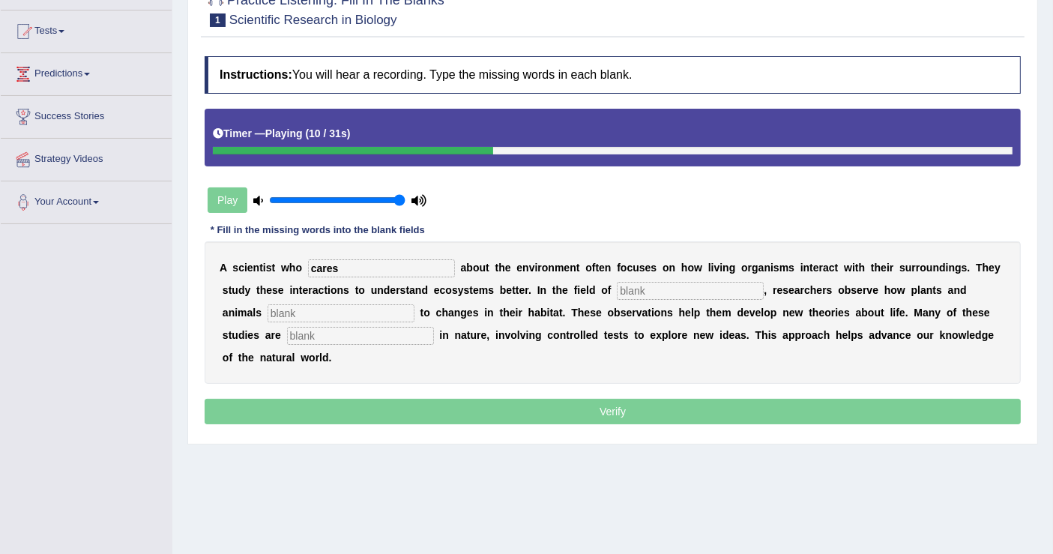
type input "cares"
click at [648, 286] on input "text" at bounding box center [690, 291] width 147 height 18
type input "biology"
click at [297, 310] on input "text" at bounding box center [341, 313] width 147 height 18
type input "responce"
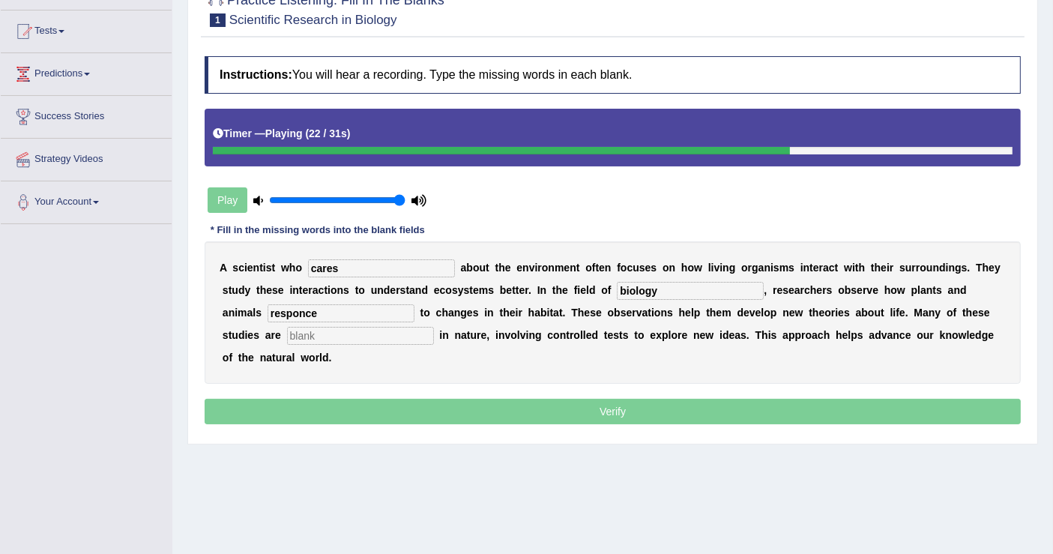
click at [361, 334] on input "text" at bounding box center [360, 336] width 147 height 18
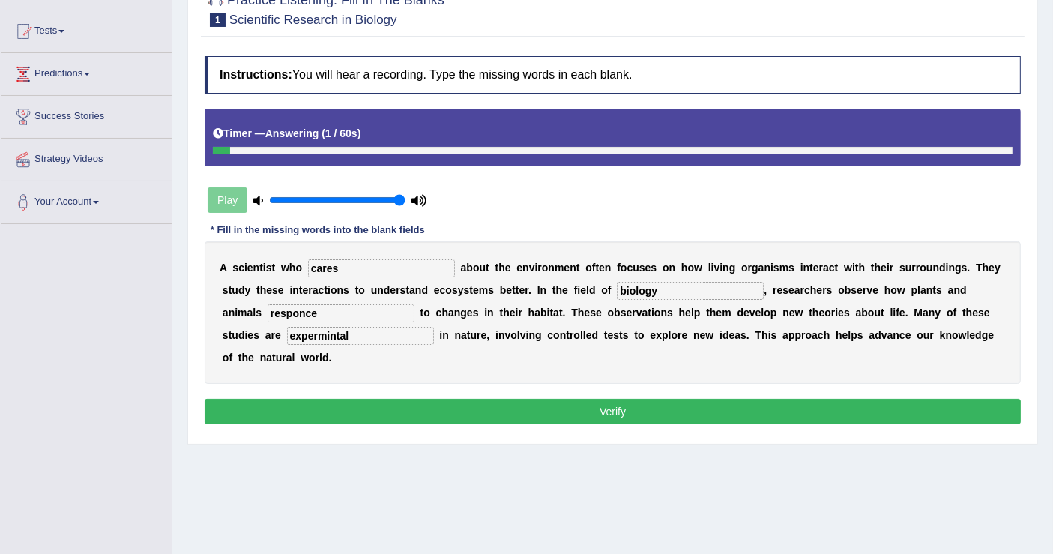
type input "expermintal"
click at [346, 264] on input "cares" at bounding box center [381, 268] width 147 height 18
click at [681, 288] on input "biology" at bounding box center [690, 291] width 147 height 18
click at [325, 311] on input "responce" at bounding box center [341, 313] width 147 height 18
click at [534, 400] on button "Verify" at bounding box center [613, 411] width 816 height 25
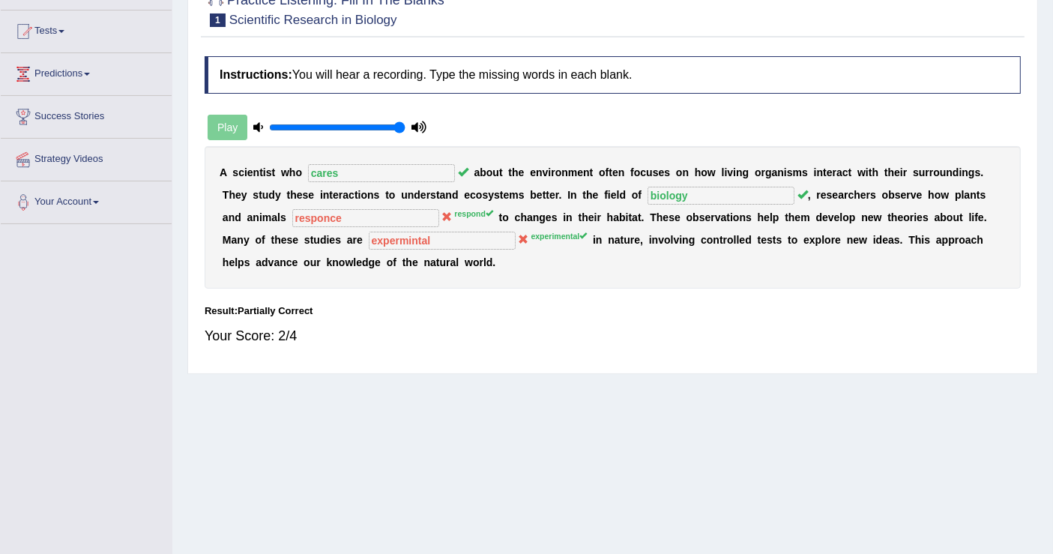
click at [540, 286] on div "A s c i e n t i s t w h o cares a b o u t t h e e n v i r o n m e n t o f t e n…" at bounding box center [613, 217] width 816 height 142
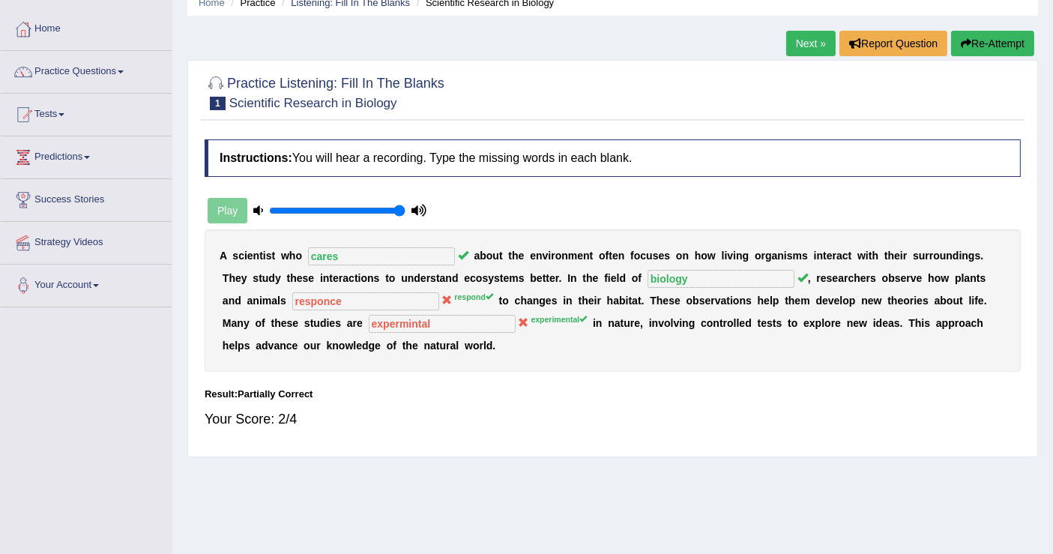
click at [795, 41] on link "Next »" at bounding box center [810, 43] width 49 height 25
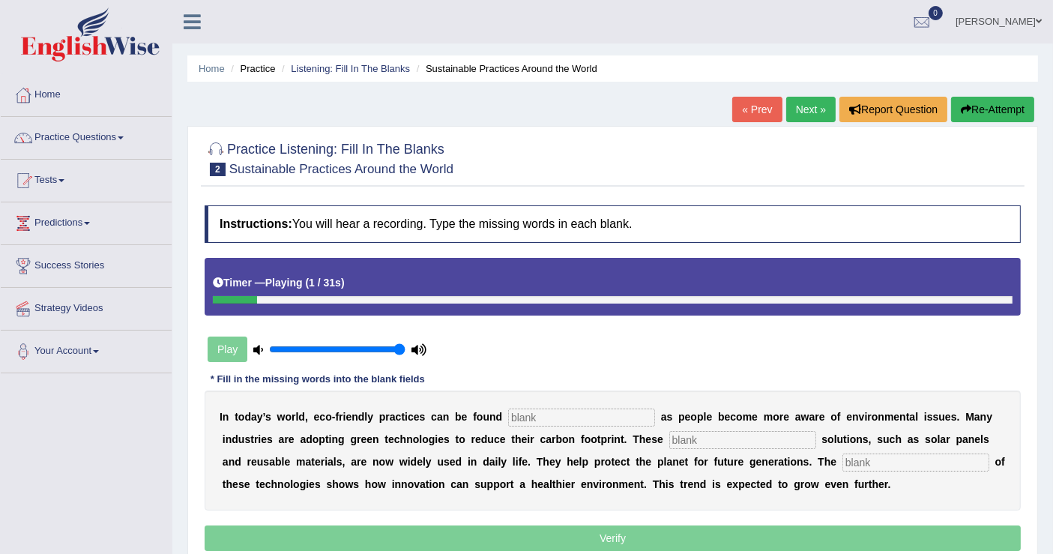
scroll to position [166, 0]
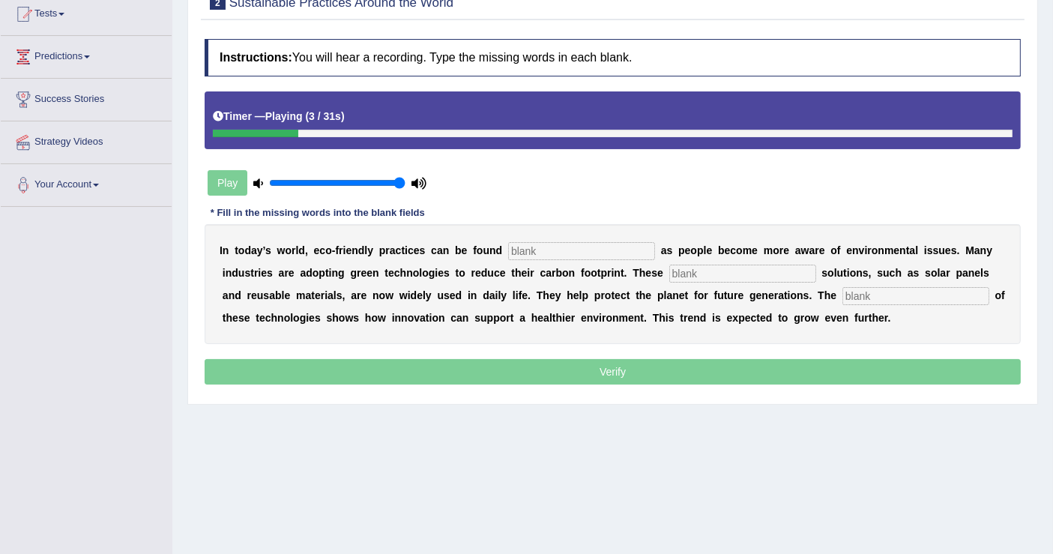
click at [556, 245] on input "text" at bounding box center [581, 251] width 147 height 18
type input "everywere"
click at [696, 271] on input "text" at bounding box center [742, 274] width 147 height 18
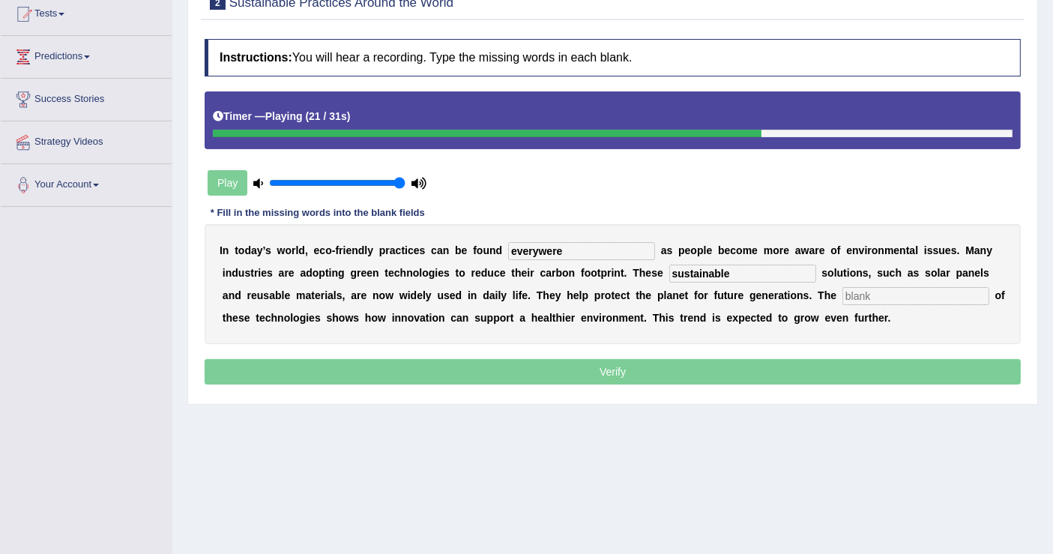
type input "sustainable"
click at [867, 292] on input "text" at bounding box center [916, 296] width 147 height 18
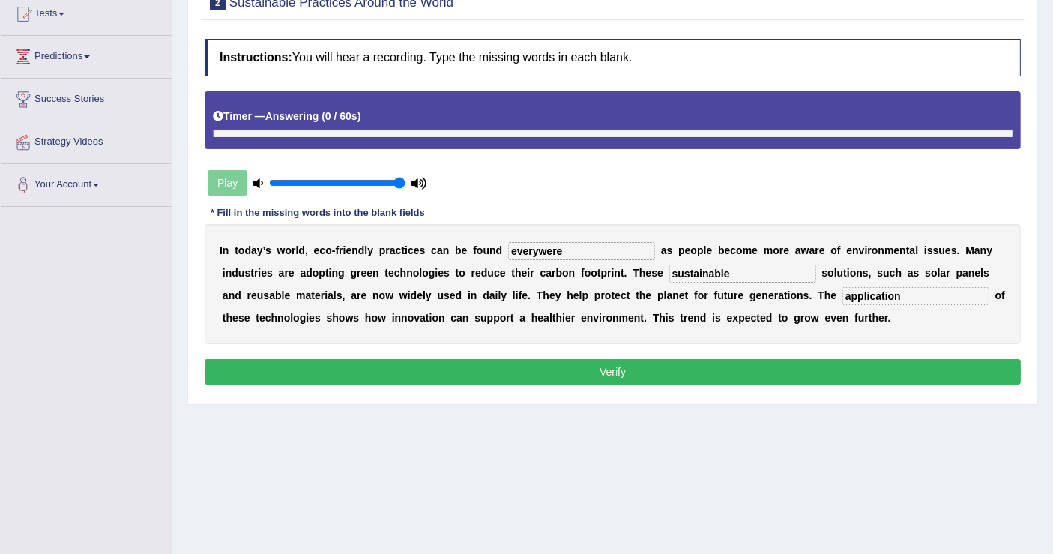
type input "application"
click at [564, 247] on input "everywere" at bounding box center [581, 251] width 147 height 18
type input "everywhere"
click at [604, 367] on button "Verify" at bounding box center [613, 371] width 816 height 25
